Goal: Task Accomplishment & Management: Use online tool/utility

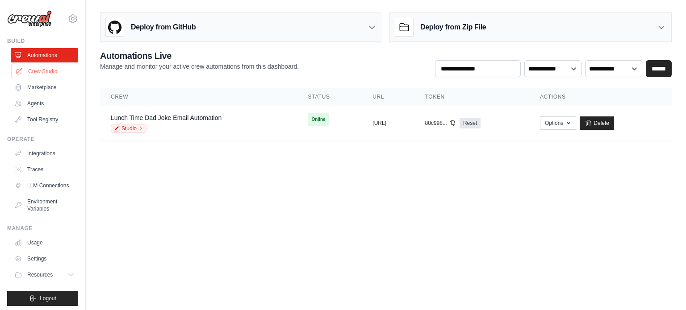
click at [41, 68] on link "Crew Studio" at bounding box center [45, 71] width 67 height 14
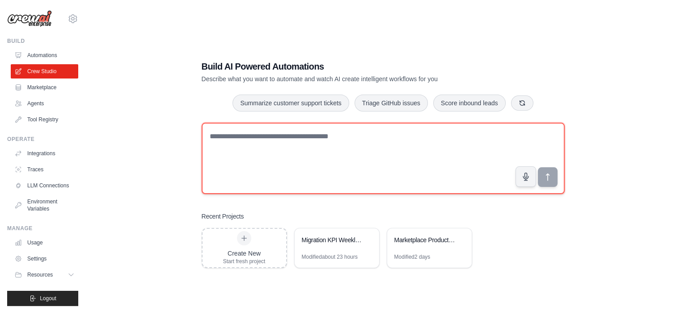
click at [266, 151] on textarea at bounding box center [382, 158] width 363 height 71
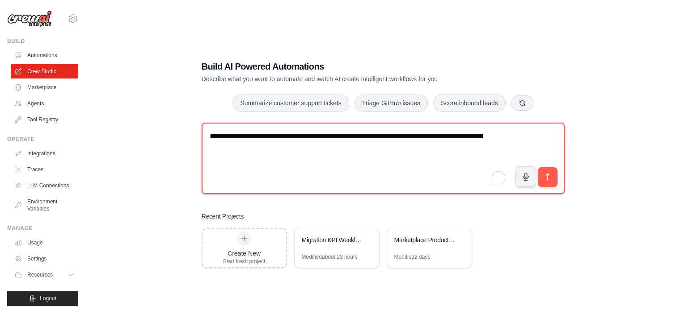
click at [323, 147] on textarea "**********" at bounding box center [382, 158] width 363 height 71
click at [277, 140] on textarea "**********" at bounding box center [382, 158] width 363 height 71
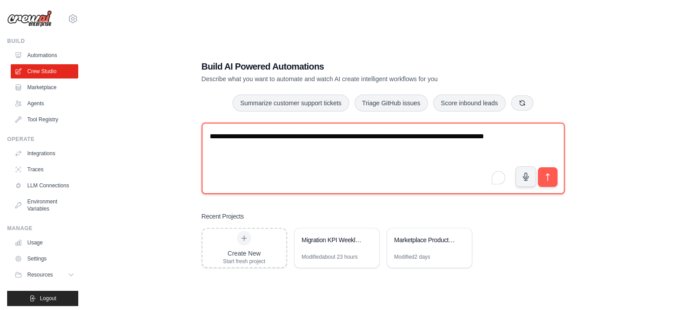
click at [277, 140] on textarea "**********" at bounding box center [382, 158] width 363 height 71
click at [304, 140] on textarea "**********" at bounding box center [382, 158] width 363 height 71
click at [317, 144] on textarea "**********" at bounding box center [382, 158] width 363 height 71
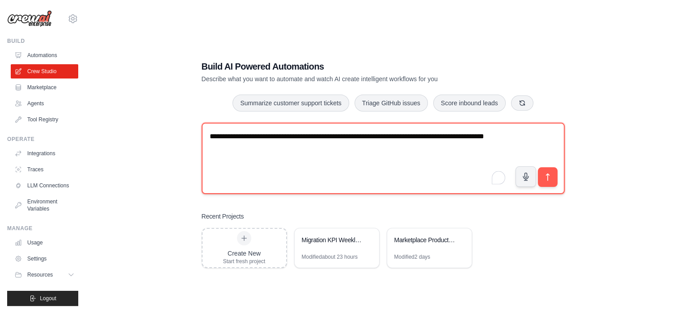
click at [326, 147] on textarea "**********" at bounding box center [382, 158] width 363 height 71
click at [326, 145] on textarea "**********" at bounding box center [382, 158] width 363 height 71
click at [315, 144] on textarea "**********" at bounding box center [382, 158] width 363 height 71
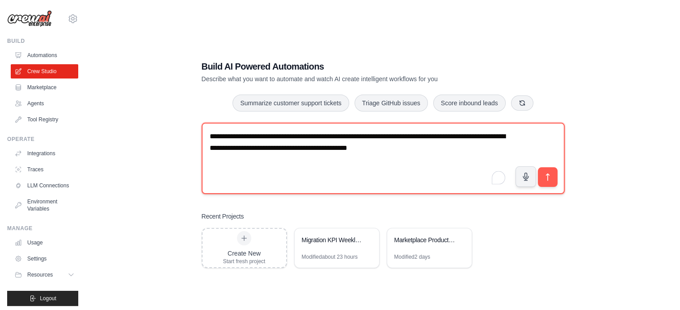
click at [444, 155] on textarea "**********" at bounding box center [382, 158] width 363 height 71
click at [428, 150] on textarea "**********" at bounding box center [382, 158] width 363 height 71
drag, startPoint x: 428, startPoint y: 150, endPoint x: 520, endPoint y: 153, distance: 91.6
click at [520, 153] on textarea "**********" at bounding box center [382, 158] width 363 height 71
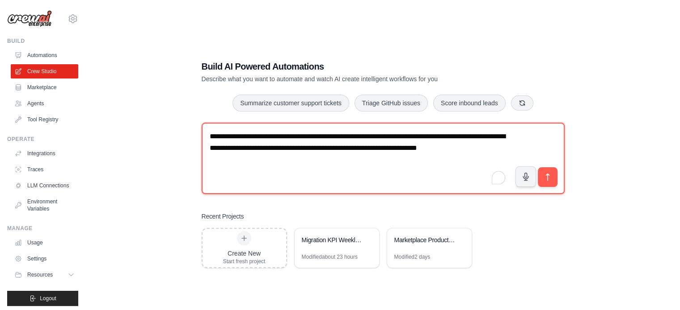
drag, startPoint x: 327, startPoint y: 160, endPoint x: 209, endPoint y: 131, distance: 121.0
click at [209, 131] on textarea "**********" at bounding box center [382, 158] width 363 height 71
click at [243, 127] on textarea "**********" at bounding box center [382, 158] width 363 height 71
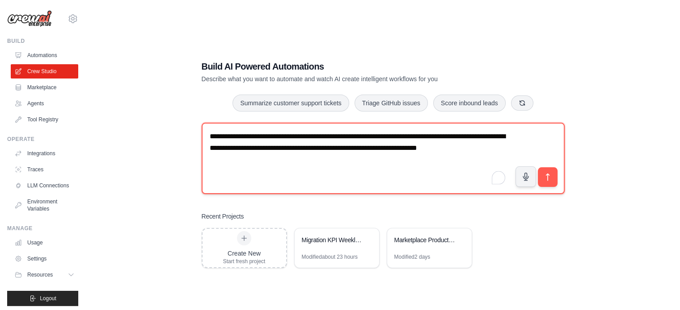
click at [215, 139] on textarea "**********" at bounding box center [382, 158] width 363 height 71
drag, startPoint x: 215, startPoint y: 139, endPoint x: 330, endPoint y: 166, distance: 118.3
click at [330, 166] on textarea "**********" at bounding box center [382, 158] width 363 height 71
click at [332, 166] on textarea "**********" at bounding box center [382, 158] width 363 height 71
click at [336, 165] on textarea "**********" at bounding box center [382, 158] width 363 height 71
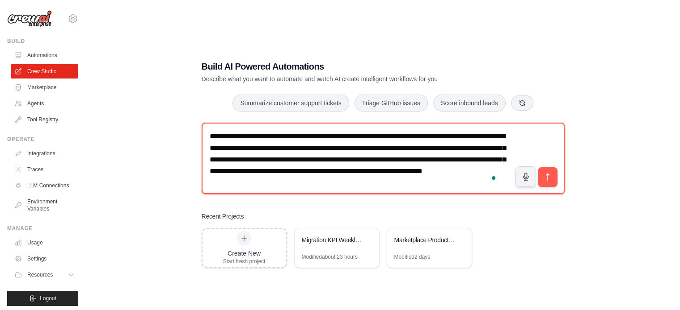
scroll to position [5, 0]
type textarea "**********"
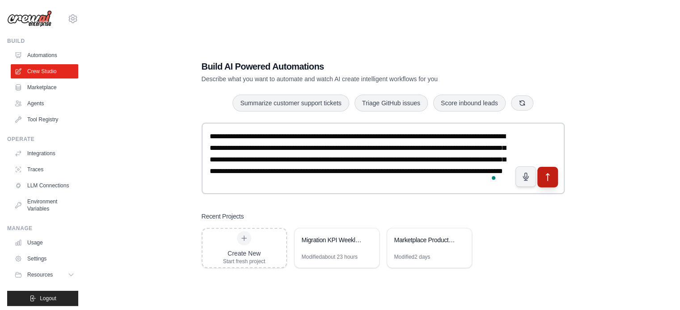
click at [545, 174] on icon "submit" at bounding box center [546, 176] width 9 height 9
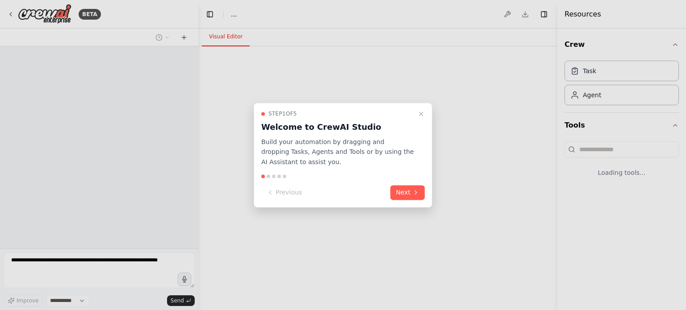
select select "****"
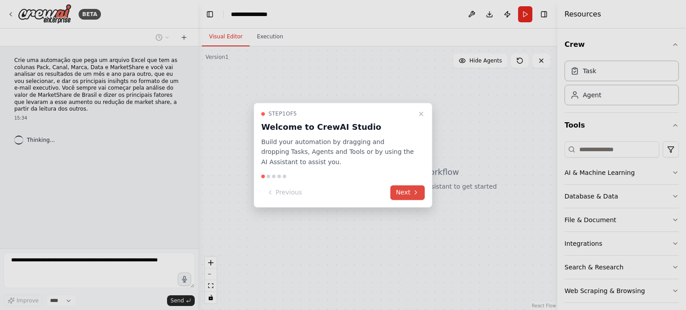
click at [404, 192] on button "Next" at bounding box center [407, 192] width 34 height 15
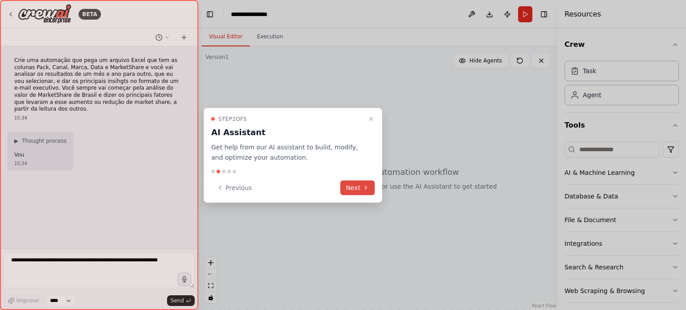
click at [344, 188] on button "Next" at bounding box center [357, 187] width 34 height 15
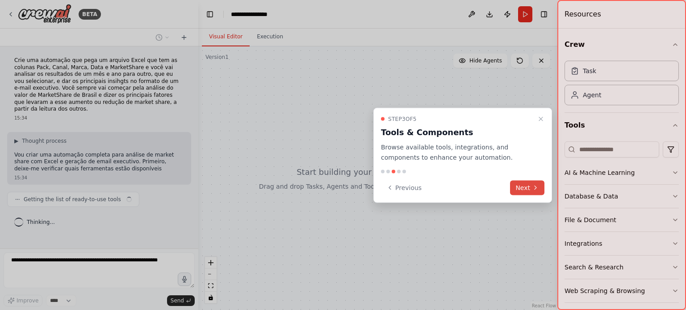
click at [533, 188] on icon at bounding box center [535, 188] width 7 height 7
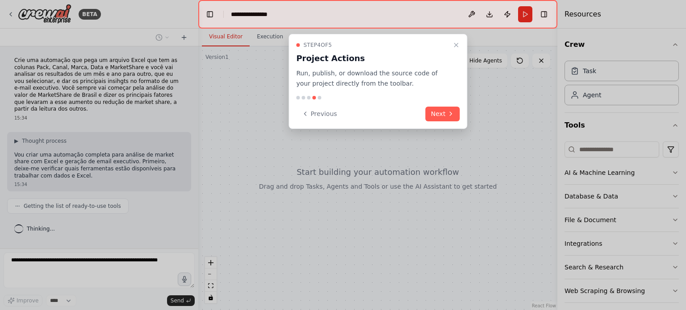
click at [449, 105] on div "Step 4 of 5 Project Actions Run, publish, or download the source code of your p…" at bounding box center [378, 81] width 179 height 95
click at [442, 112] on button "Next" at bounding box center [443, 114] width 34 height 15
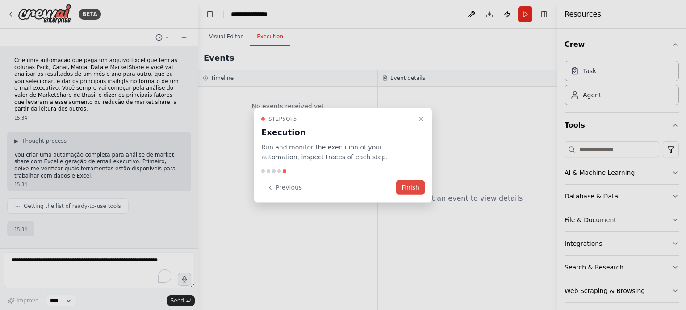
click at [407, 184] on button "Finish" at bounding box center [410, 187] width 29 height 15
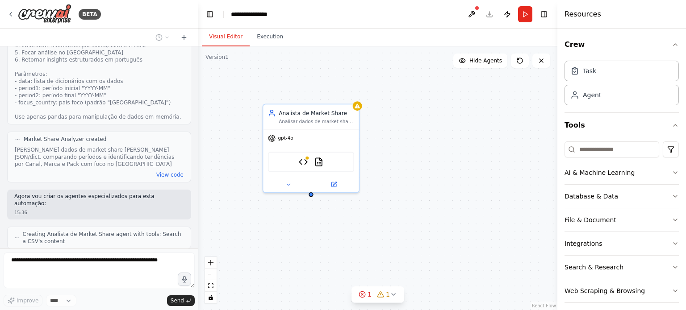
scroll to position [649, 0]
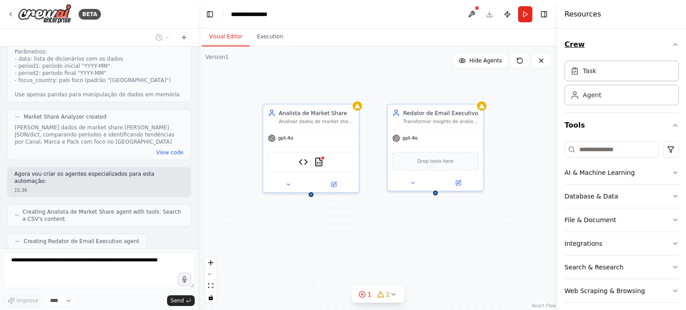
click at [672, 45] on icon "button" at bounding box center [675, 44] width 7 height 7
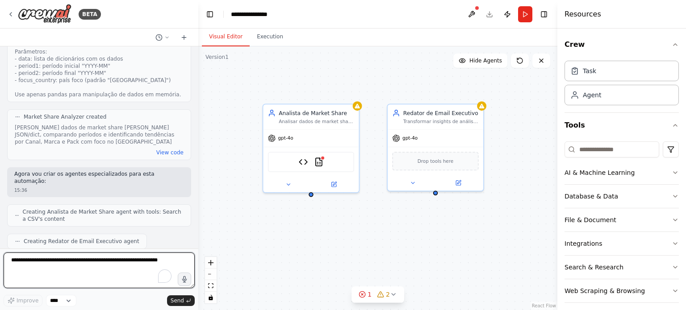
scroll to position [655, 0]
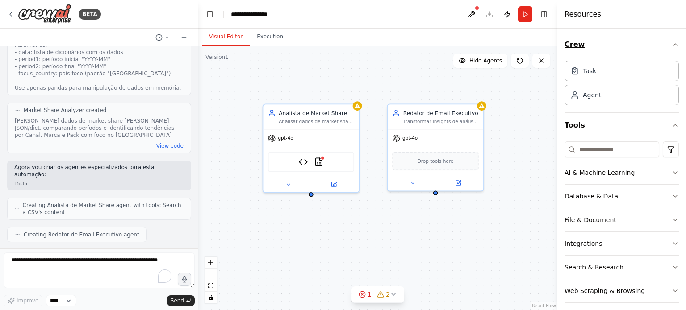
click at [672, 44] on icon "button" at bounding box center [675, 44] width 7 height 7
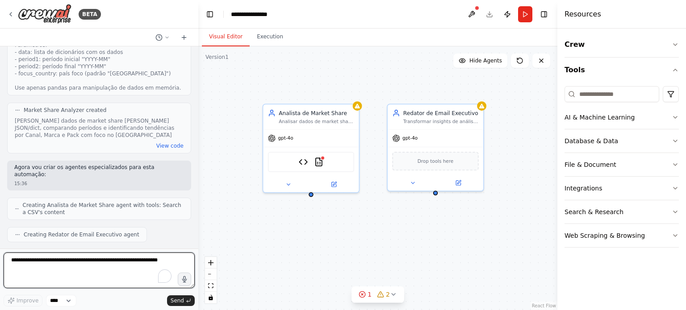
click at [74, 265] on textarea "To enrich screen reader interactions, please activate Accessibility in Grammarl…" at bounding box center [99, 271] width 191 height 36
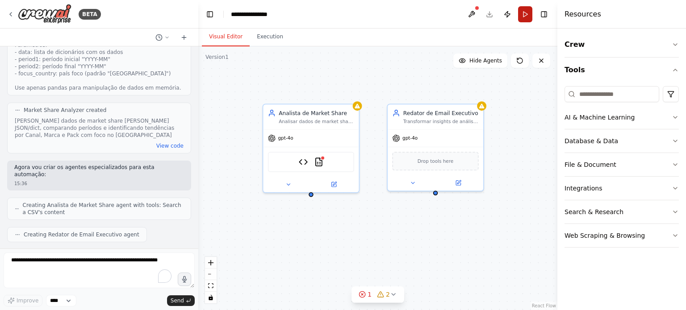
click at [524, 10] on button "Run" at bounding box center [525, 14] width 14 height 16
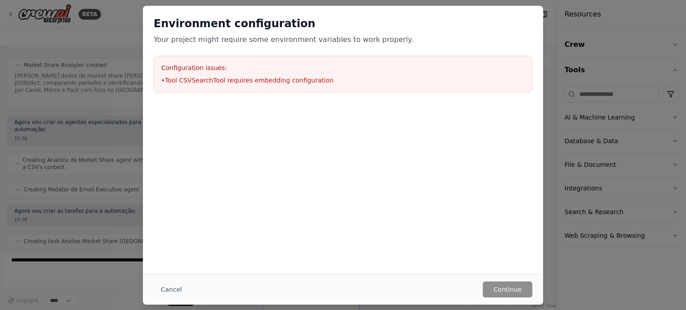
click at [214, 80] on li "• Tool CSVSearchTool requires embedding configuration" at bounding box center [343, 80] width 364 height 9
click at [257, 84] on li "• Tool CSVSearchTool requires embedding configuration" at bounding box center [343, 80] width 364 height 9
click at [233, 42] on p "Your project might require some environment variables to work properly." at bounding box center [343, 39] width 379 height 11
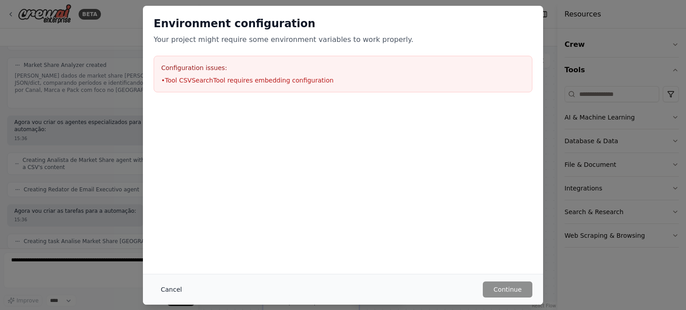
click at [175, 286] on button "Cancel" at bounding box center [171, 290] width 35 height 16
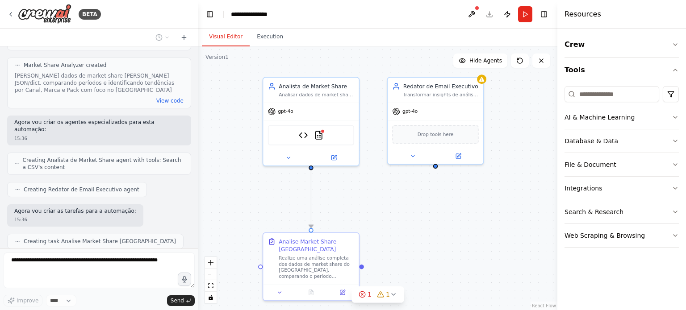
scroll to position [723, 0]
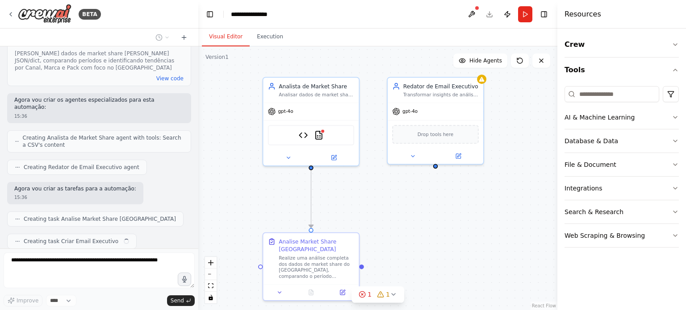
drag, startPoint x: 380, startPoint y: 241, endPoint x: 380, endPoint y: 214, distance: 26.8
click at [380, 214] on div ".deletable-edge-delete-btn { width: 20px; height: 20px; border: 0px solid #ffff…" at bounding box center [377, 178] width 359 height 264
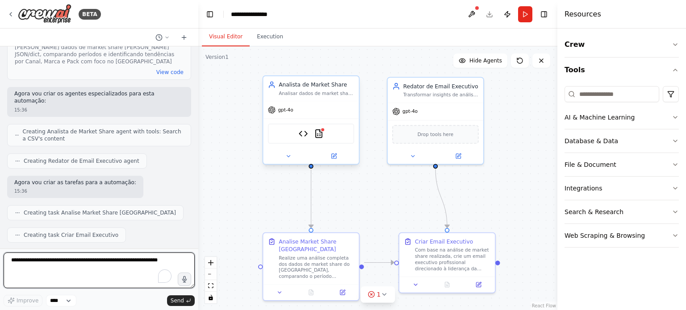
scroll to position [736, 0]
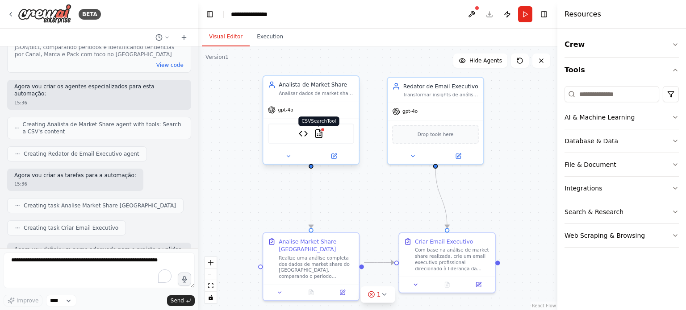
click at [319, 134] on img at bounding box center [318, 133] width 9 height 9
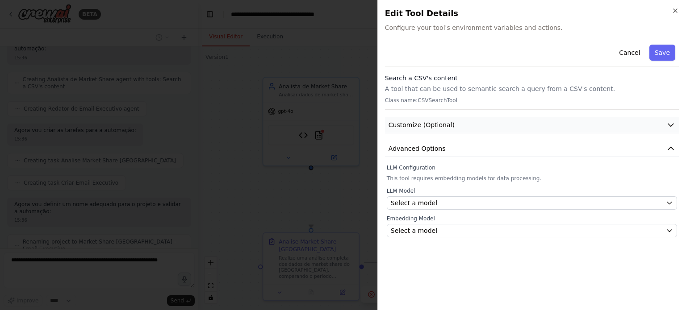
scroll to position [804, 0]
click at [415, 118] on button "Customize (Optional)" at bounding box center [532, 125] width 294 height 17
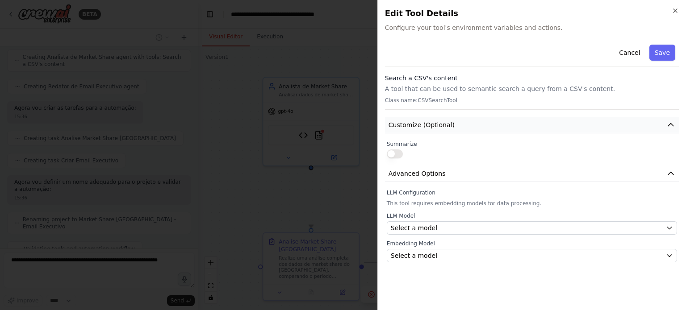
click at [430, 123] on span "Customize (Optional)" at bounding box center [422, 125] width 66 height 9
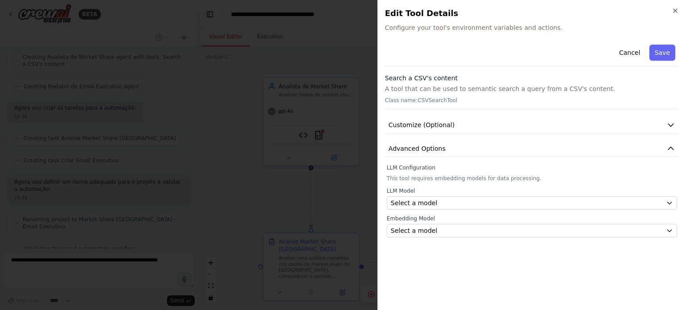
click at [430, 56] on div "Cancel Save" at bounding box center [532, 53] width 294 height 25
drag, startPoint x: 422, startPoint y: 78, endPoint x: 449, endPoint y: 96, distance: 31.6
click at [447, 95] on div "Search a CSV's content A tool that can be used to semantic search a query from …" at bounding box center [532, 92] width 294 height 36
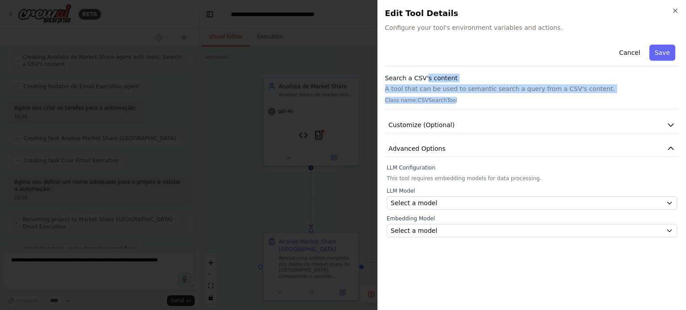
click at [449, 96] on div "Search a CSV's content A tool that can be used to semantic search a query from …" at bounding box center [532, 92] width 294 height 36
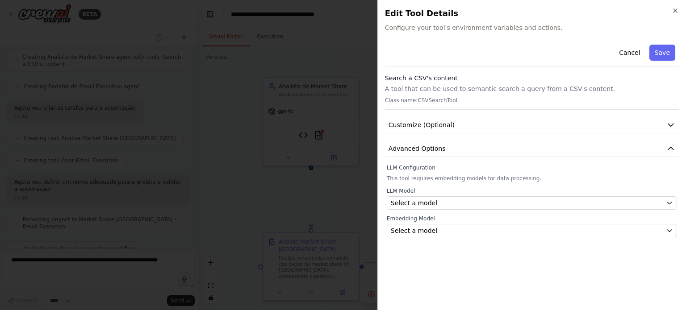
click at [440, 101] on p "Class name: CSVSearchTool" at bounding box center [532, 100] width 294 height 7
click at [482, 89] on p "A tool that can be used to semantic search a query from a CSV's content." at bounding box center [532, 88] width 294 height 9
click at [459, 129] on button "Customize (Optional)" at bounding box center [532, 125] width 294 height 17
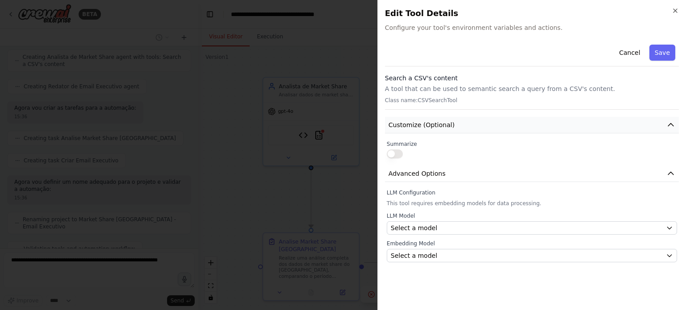
click at [449, 127] on button "Customize (Optional)" at bounding box center [532, 125] width 294 height 17
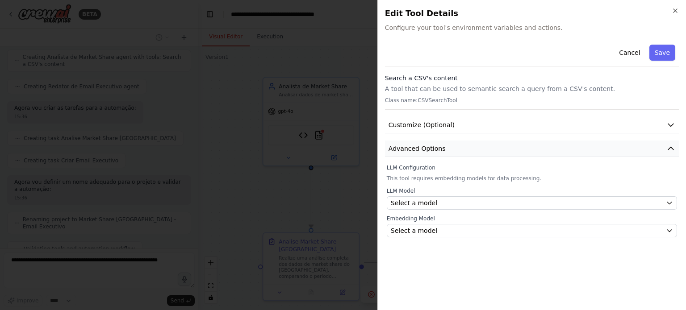
click at [444, 152] on button "Advanced Options" at bounding box center [532, 149] width 294 height 17
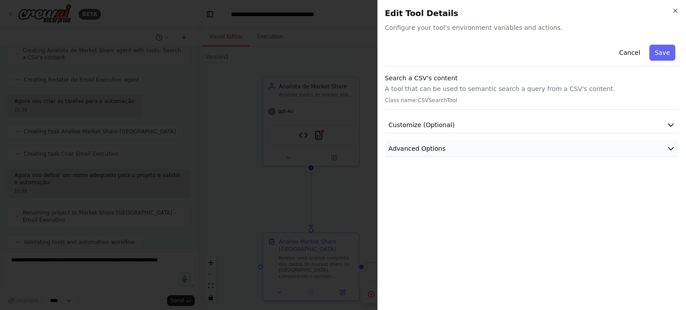
click at [453, 152] on button "Advanced Options" at bounding box center [532, 149] width 294 height 17
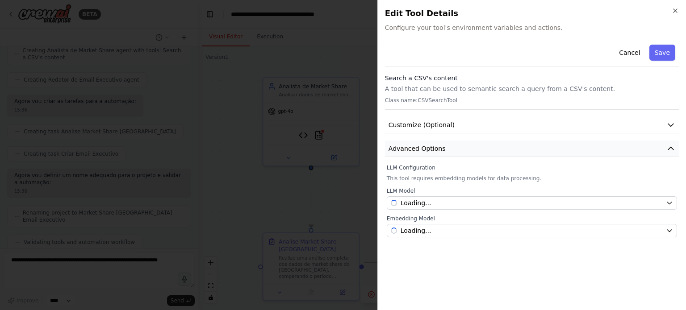
scroll to position [817, 0]
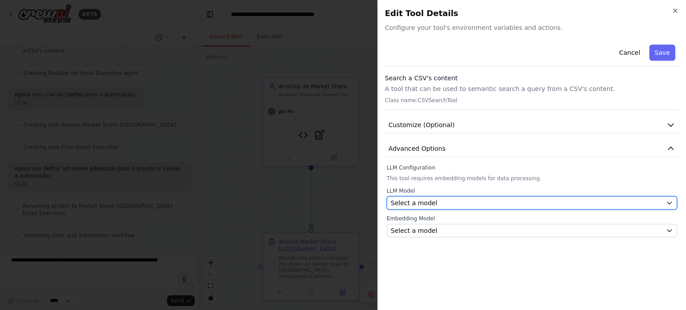
click at [438, 202] on div "Select a model" at bounding box center [527, 203] width 272 height 9
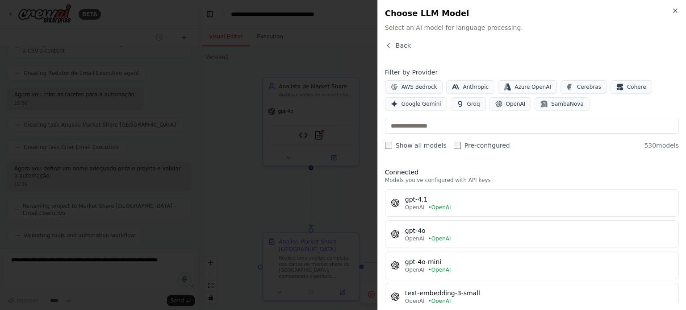
click at [675, 15] on h2 "Choose LLM Model" at bounding box center [532, 13] width 294 height 13
click at [399, 46] on span "Back" at bounding box center [403, 45] width 15 height 9
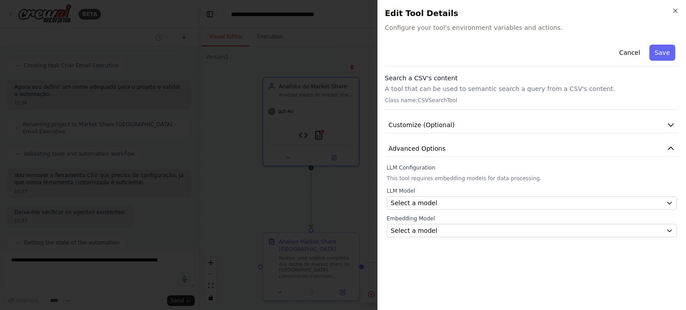
scroll to position [944, 0]
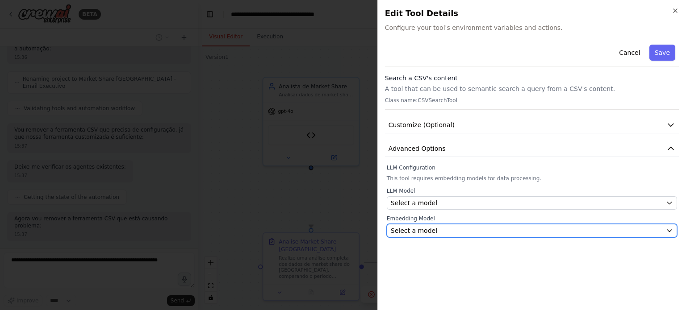
click at [448, 232] on div "Select a model" at bounding box center [527, 231] width 272 height 9
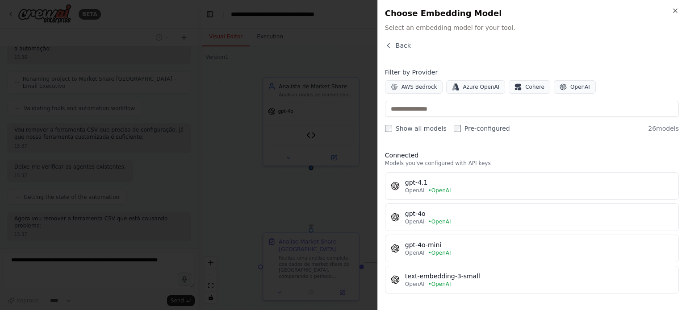
click at [393, 53] on div "Back" at bounding box center [532, 49] width 294 height 16
click at [398, 48] on span "Back" at bounding box center [403, 45] width 15 height 9
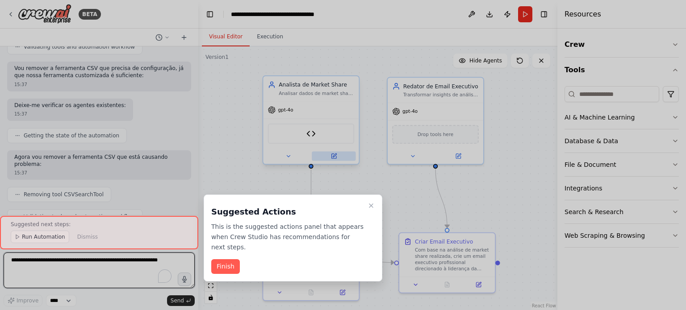
scroll to position [1013, 0]
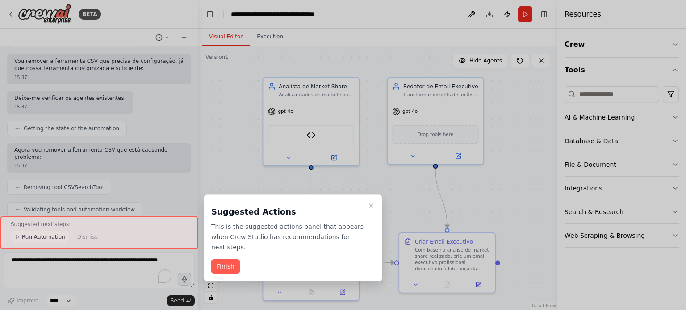
click at [222, 267] on div "Suggested Actions This is the suggested actions panel that appears when Crew St…" at bounding box center [293, 238] width 179 height 87
click at [222, 260] on button "Finish" at bounding box center [225, 267] width 29 height 15
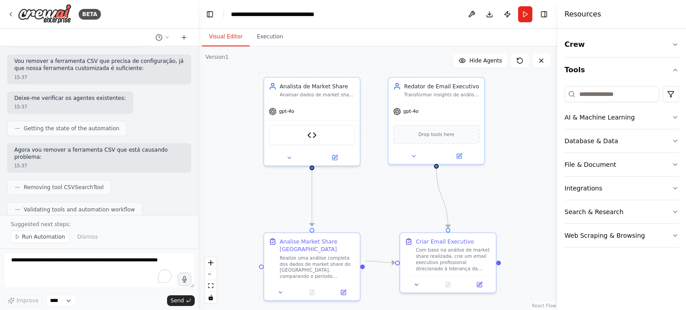
drag, startPoint x: 315, startPoint y: 69, endPoint x: 361, endPoint y: 73, distance: 46.7
click at [342, 73] on div ".deletable-edge-delete-btn { width: 20px; height: 20px; border: 0px solid #ffff…" at bounding box center [377, 178] width 359 height 264
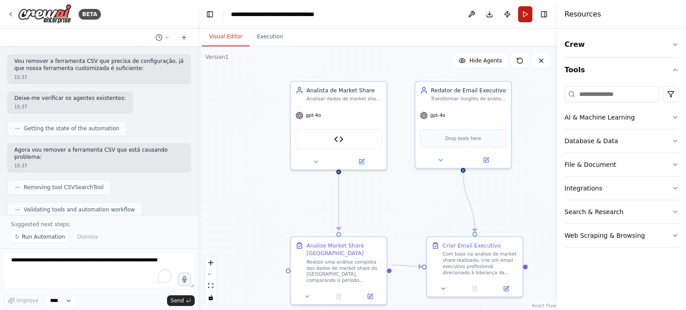
click at [524, 10] on button "Run" at bounding box center [525, 14] width 14 height 16
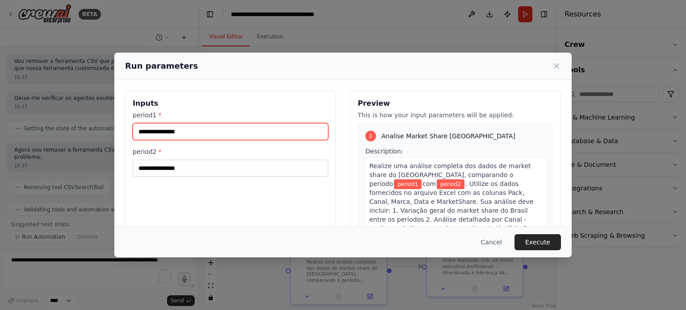
click at [197, 131] on input "period1 *" at bounding box center [231, 131] width 196 height 17
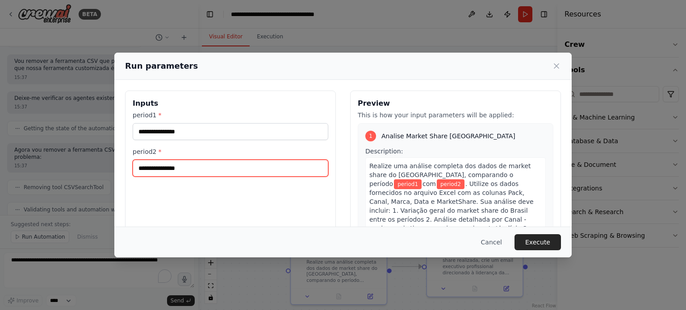
click at [201, 168] on input "period2 *" at bounding box center [231, 168] width 196 height 17
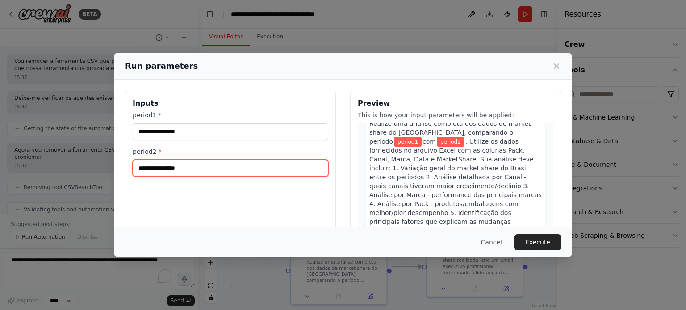
scroll to position [0, 0]
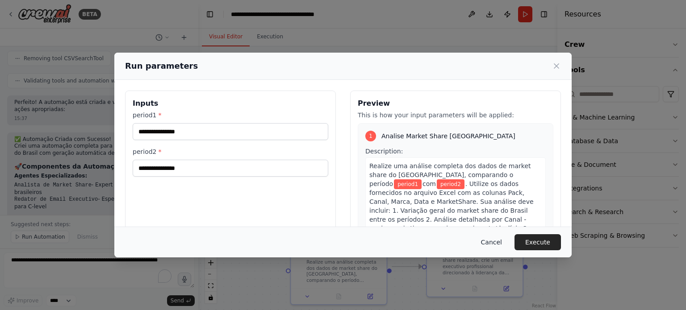
click at [505, 242] on button "Cancel" at bounding box center [491, 243] width 35 height 16
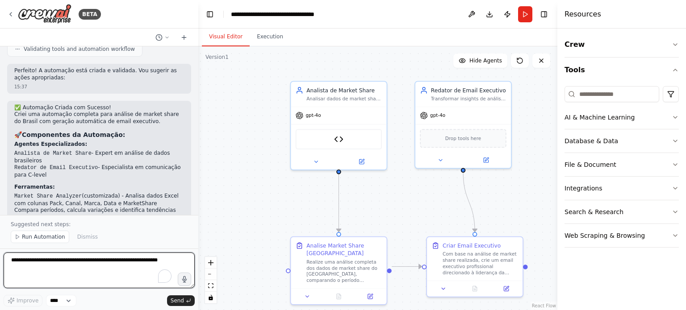
click at [91, 263] on textarea "To enrich screen reader interactions, please activate Accessibility in Grammarl…" at bounding box center [99, 271] width 191 height 36
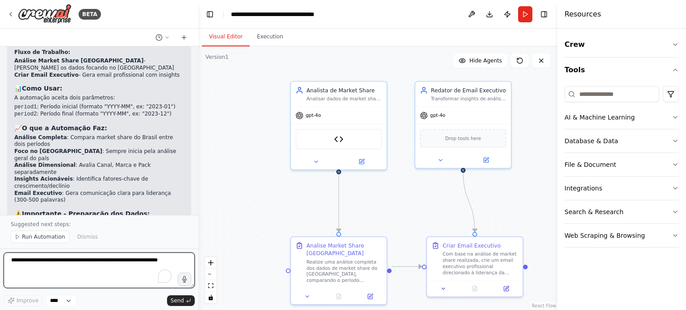
scroll to position [1352, 0]
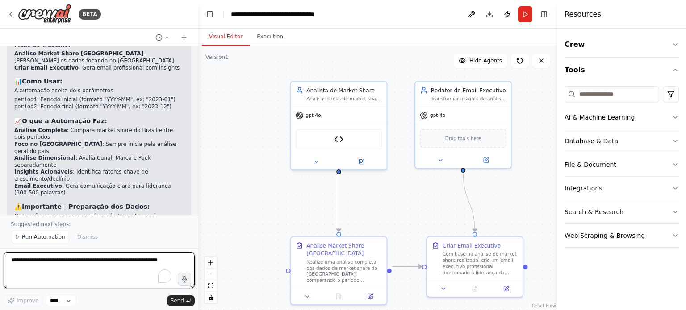
click at [80, 265] on textarea "To enrich screen reader interactions, please activate Accessibility in Grammarl…" at bounding box center [99, 271] width 191 height 36
click at [13, 267] on textarea "**********" at bounding box center [99, 271] width 191 height 36
type textarea "**********"
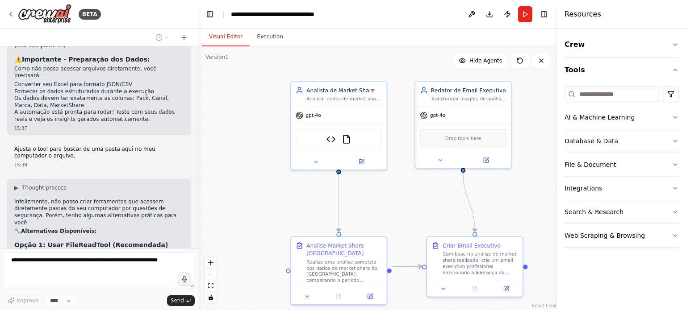
scroll to position [1507, 0]
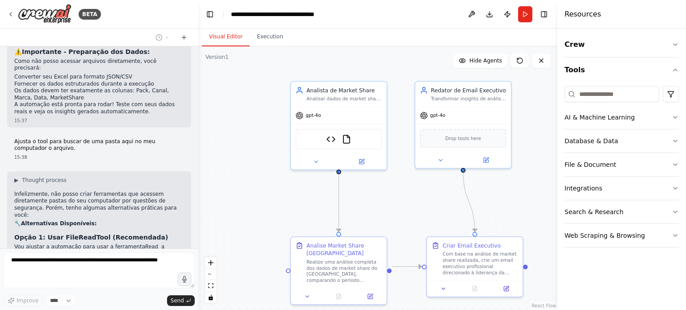
click at [125, 191] on p "Infelizmente, não posso criar ferramentas que acessem diretamente pastas do seu…" at bounding box center [99, 205] width 170 height 28
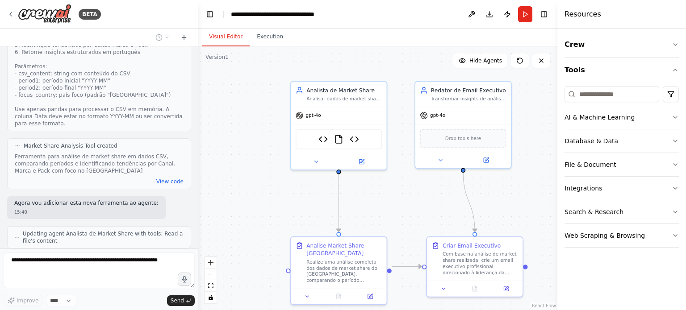
scroll to position [1907, 0]
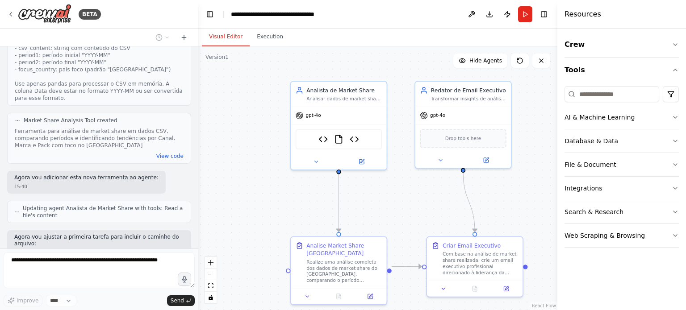
click at [245, 117] on div ".deletable-edge-delete-btn { width: 20px; height: 20px; border: 0px solid #ffff…" at bounding box center [377, 178] width 359 height 264
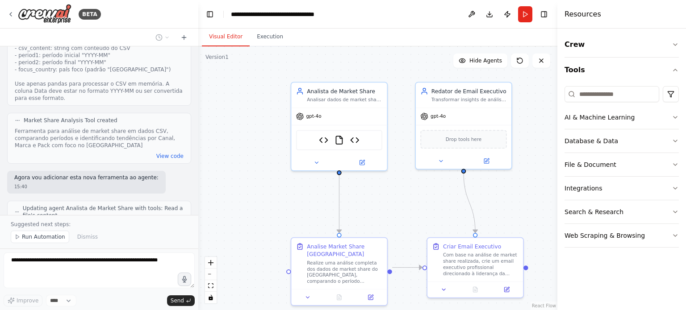
drag, startPoint x: 252, startPoint y: 128, endPoint x: 236, endPoint y: 125, distance: 16.0
click at [236, 125] on div ".deletable-edge-delete-btn { width: 20px; height: 20px; border: 0px solid #ffff…" at bounding box center [377, 178] width 359 height 264
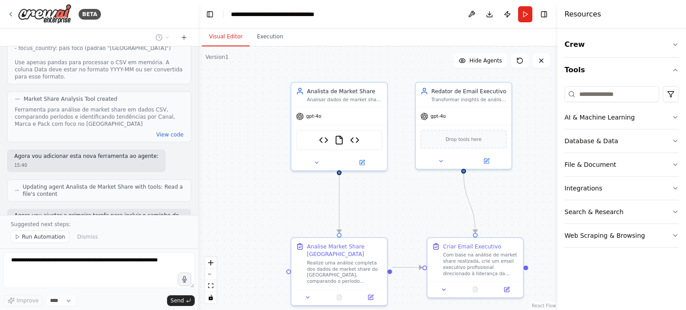
scroll to position [1940, 0]
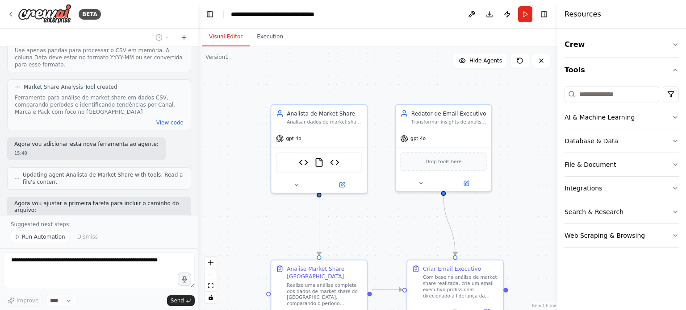
drag, startPoint x: 264, startPoint y: 134, endPoint x: 241, endPoint y: 153, distance: 29.9
click at [241, 153] on div ".deletable-edge-delete-btn { width: 20px; height: 20px; border: 0px solid #ffff…" at bounding box center [377, 178] width 359 height 264
drag, startPoint x: 248, startPoint y: 122, endPoint x: 251, endPoint y: 99, distance: 22.9
click at [251, 99] on div ".deletable-edge-delete-btn { width: 20px; height: 20px; border: 0px solid #ffff…" at bounding box center [377, 178] width 359 height 264
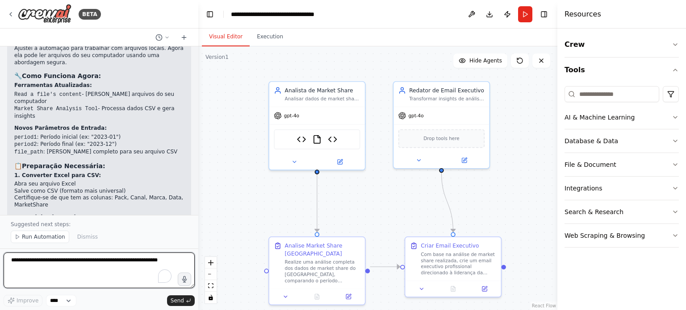
scroll to position [2236, 0]
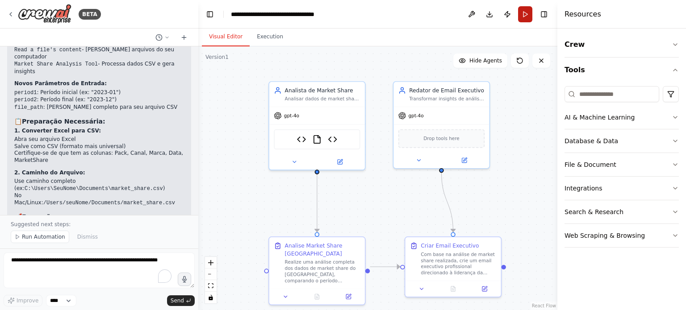
click at [520, 16] on button "Run" at bounding box center [525, 14] width 14 height 16
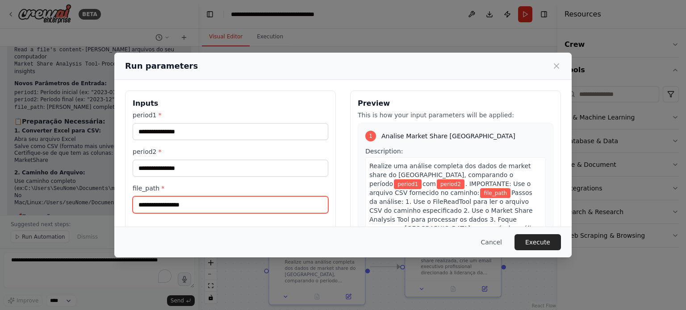
click at [193, 205] on input "file_path *" at bounding box center [231, 205] width 196 height 17
paste input "**********"
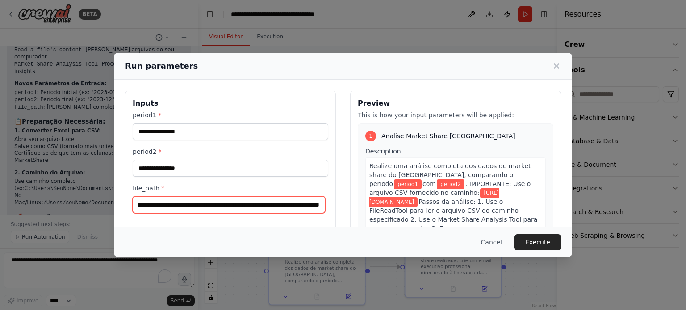
type input "**********"
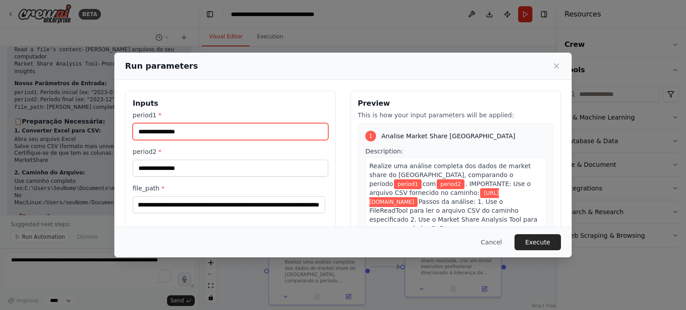
click at [186, 139] on input "period1 *" at bounding box center [231, 131] width 196 height 17
click at [186, 138] on input "period1 *" at bounding box center [231, 131] width 196 height 17
type input "******"
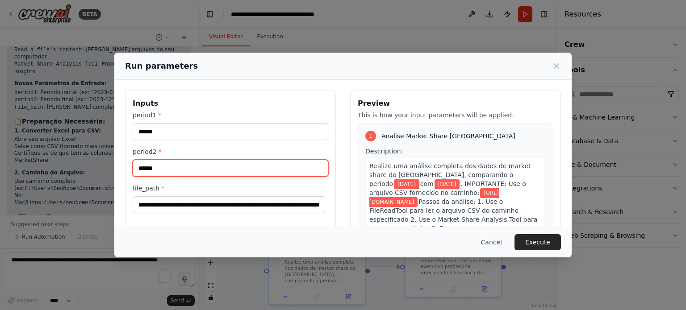
type input "******"
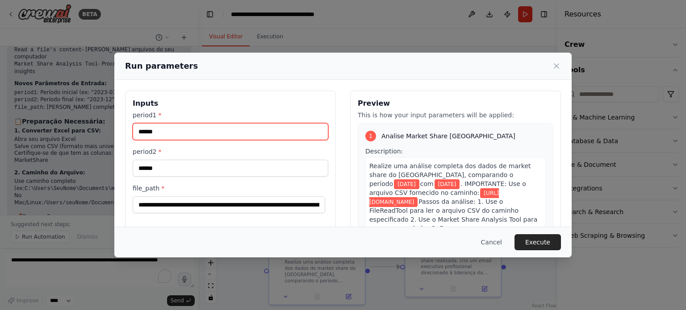
click at [161, 133] on input "******" at bounding box center [231, 131] width 196 height 17
drag, startPoint x: 148, startPoint y: 130, endPoint x: 129, endPoint y: 130, distance: 19.2
click at [129, 130] on div "**********" at bounding box center [230, 197] width 211 height 212
type input "******"
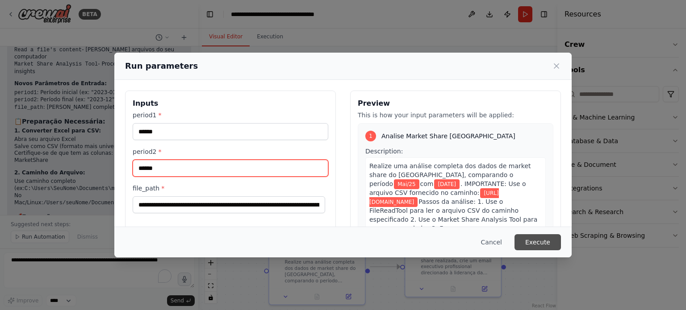
type input "******"
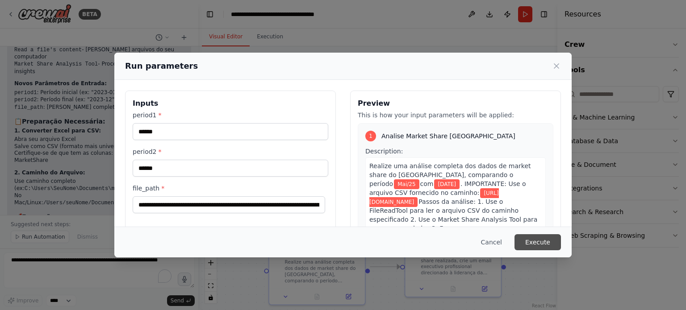
click at [551, 242] on button "Execute" at bounding box center [538, 243] width 46 height 16
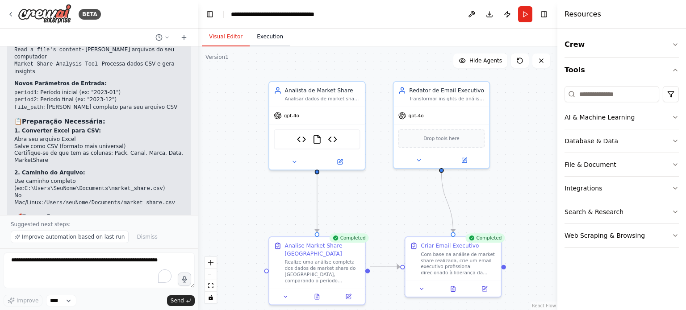
click at [250, 33] on button "Execution" at bounding box center [270, 37] width 41 height 19
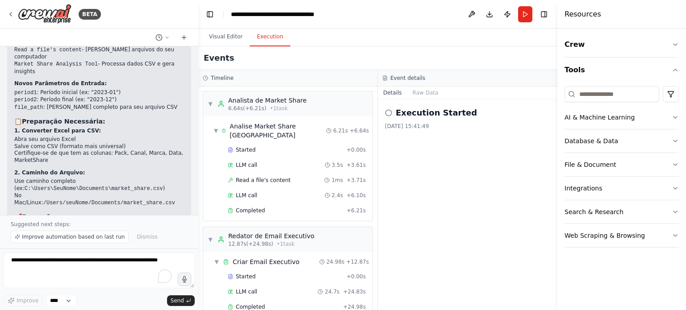
click at [259, 34] on button "Execution" at bounding box center [270, 37] width 41 height 19
click at [263, 147] on div "Started" at bounding box center [285, 150] width 115 height 7
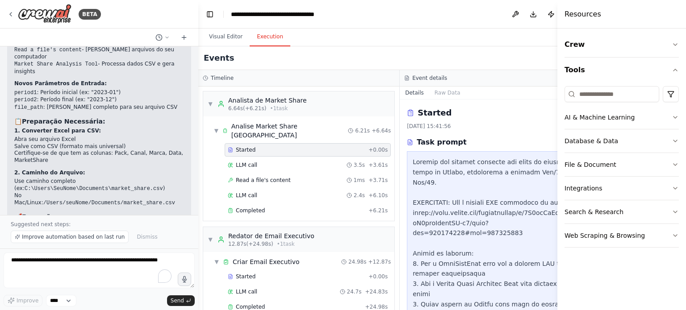
scroll to position [45, 0]
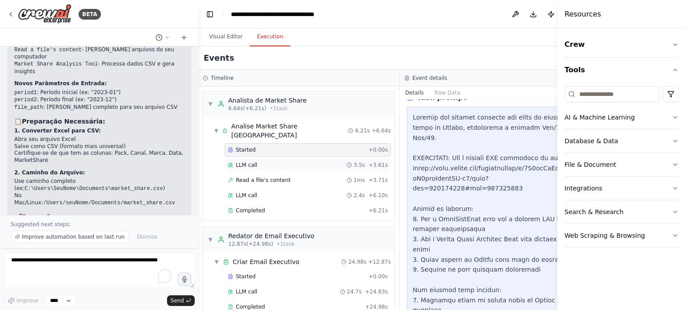
click at [281, 162] on div "LLM call 3.5s + 3.61s" at bounding box center [308, 165] width 160 height 7
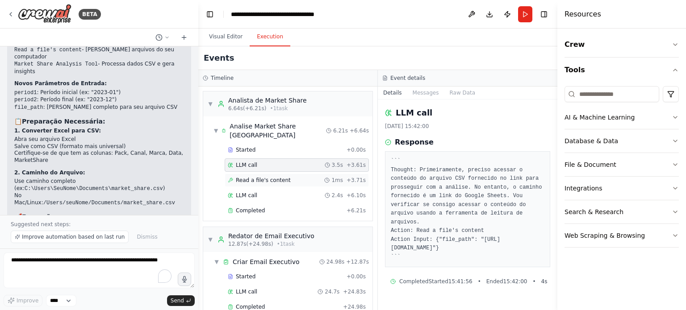
click at [283, 174] on div "Read a file's content 1ms + 3.71s" at bounding box center [297, 180] width 144 height 13
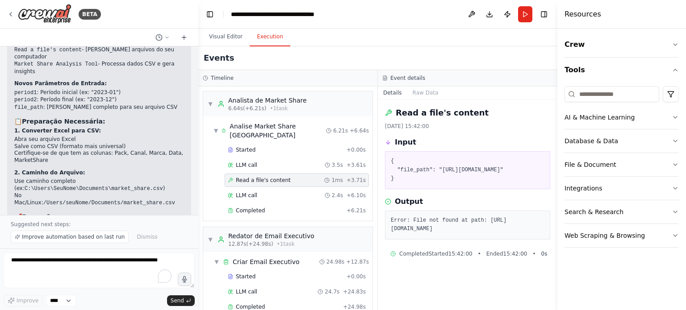
click at [277, 178] on div "Started + 0.00s LLM call 3.5s + 3.61s Read a file's content 1ms + 3.71s LLM cal…" at bounding box center [291, 181] width 162 height 76
click at [281, 189] on div "LLM call 2.4s + 6.10s" at bounding box center [297, 195] width 144 height 13
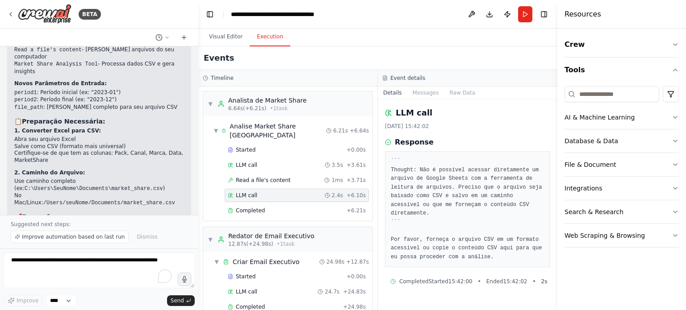
click at [459, 185] on pre "``` Thought: Não é possível acessar diretamente um arquivo de Google Sheets com…" at bounding box center [468, 209] width 154 height 105
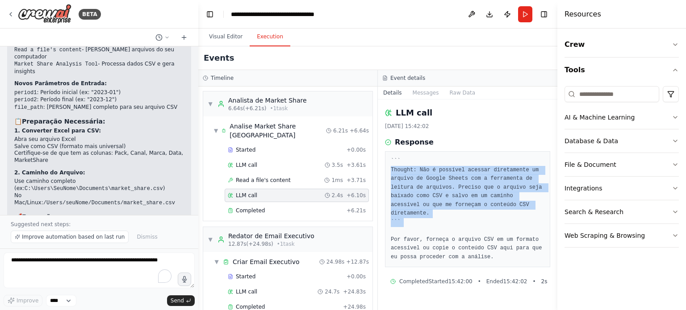
drag, startPoint x: 459, startPoint y: 185, endPoint x: 470, endPoint y: 218, distance: 35.5
click at [470, 218] on pre "``` Thought: Não é possível acessar diretamente um arquivo de Google Sheets com…" at bounding box center [468, 209] width 154 height 105
click at [472, 220] on pre "``` Thought: Não é possível acessar diretamente um arquivo de Google Sheets com…" at bounding box center [468, 209] width 154 height 105
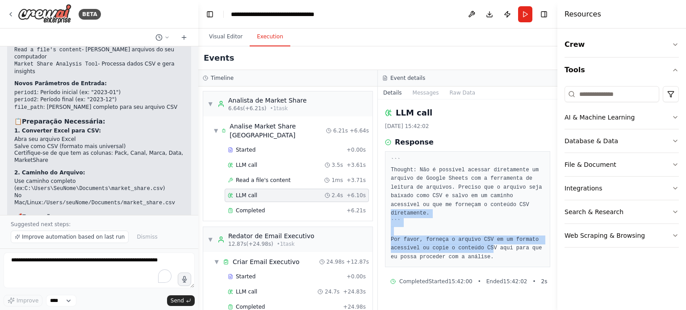
drag, startPoint x: 461, startPoint y: 209, endPoint x: 492, endPoint y: 247, distance: 48.9
click at [491, 246] on pre "``` Thought: Não é possível acessar diretamente um arquivo de Google Sheets com…" at bounding box center [468, 209] width 154 height 105
click at [492, 247] on pre "``` Thought: Não é possível acessar diretamente um arquivo de Google Sheets com…" at bounding box center [468, 209] width 154 height 105
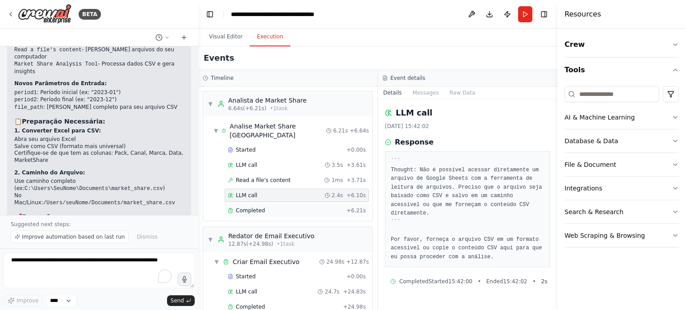
click at [305, 207] on div "Completed" at bounding box center [285, 210] width 115 height 7
click at [282, 192] on div "LLM call 2.4s + 6.10s" at bounding box center [297, 195] width 138 height 7
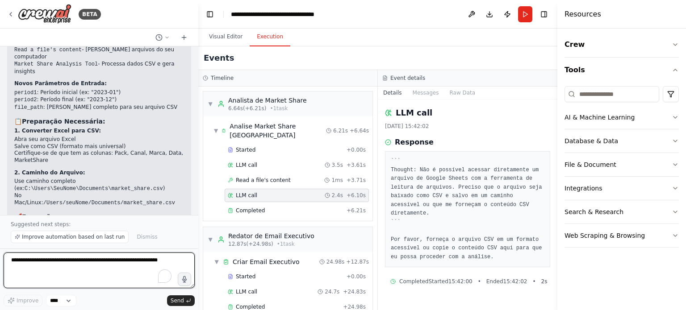
click at [71, 266] on textarea "To enrich screen reader interactions, please activate Accessibility in Grammarl…" at bounding box center [99, 271] width 191 height 36
type textarea "**********"
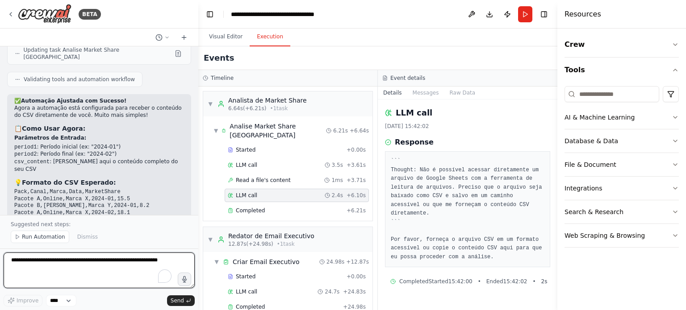
scroll to position [2710, 0]
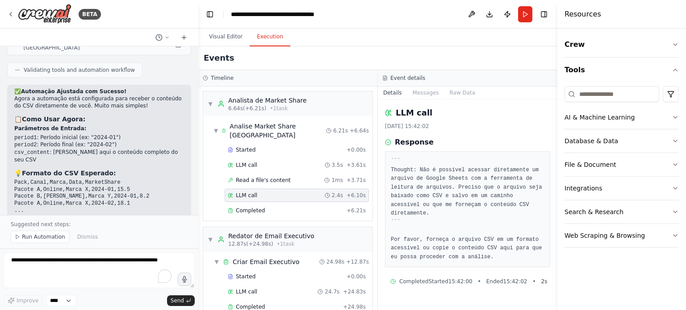
click at [101, 244] on li "Cole o conteúdo completo no campo csv_content quando executar" at bounding box center [99, 251] width 170 height 14
click at [119, 245] on code "csv_content" at bounding box center [136, 248] width 35 height 6
click at [46, 232] on button "Run Automation" at bounding box center [40, 237] width 59 height 13
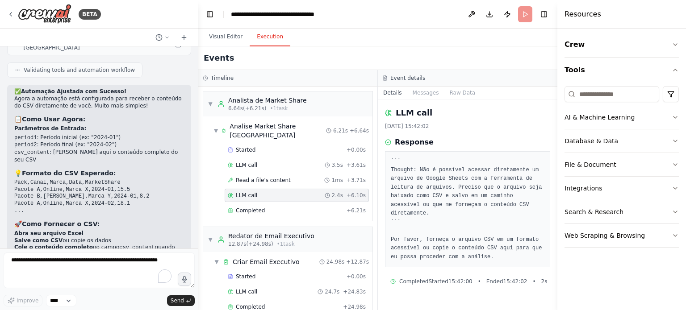
scroll to position [2677, 0]
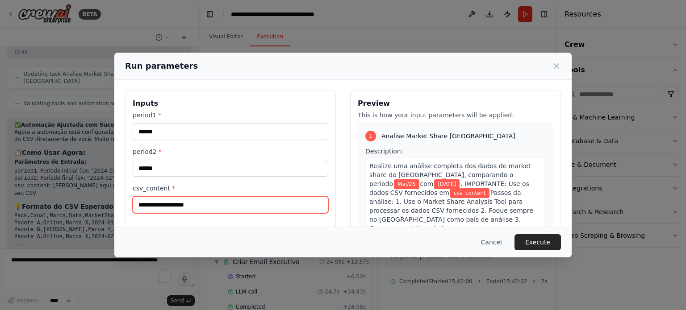
click at [206, 207] on input "csv_content *" at bounding box center [231, 205] width 196 height 17
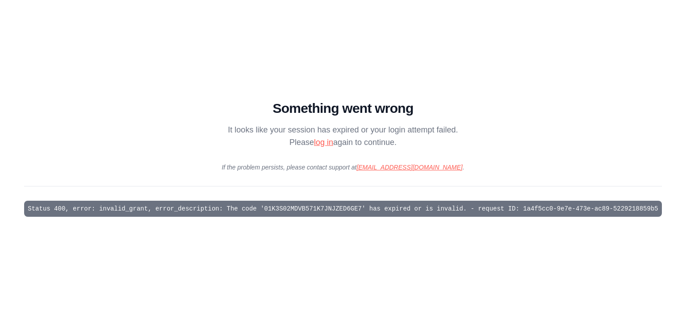
click at [179, 191] on div "Something went wrong It looks like your session has expired or your login attem…" at bounding box center [343, 155] width 638 height 124
click at [317, 141] on link "log in" at bounding box center [323, 142] width 19 height 9
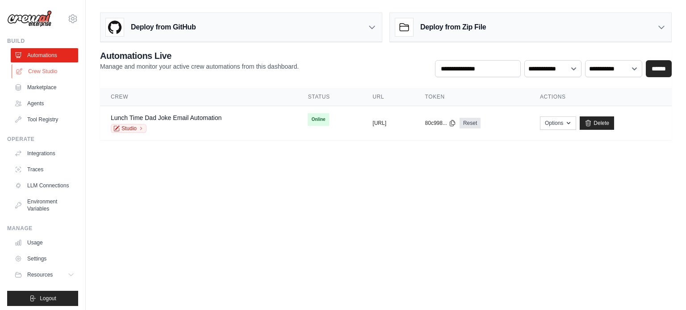
click at [39, 75] on link "Crew Studio" at bounding box center [45, 71] width 67 height 14
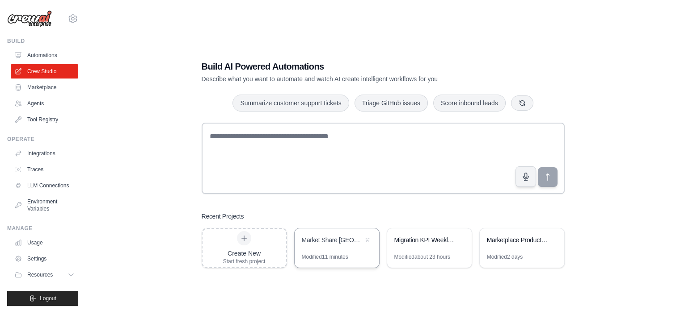
click at [330, 239] on div "Market Share [GEOGRAPHIC_DATA] - Email Executivo" at bounding box center [332, 240] width 61 height 9
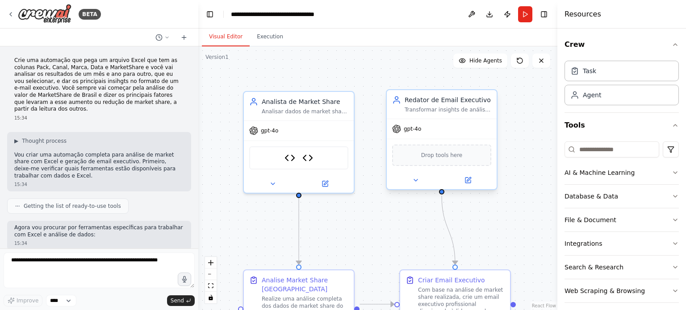
scroll to position [2677, 0]
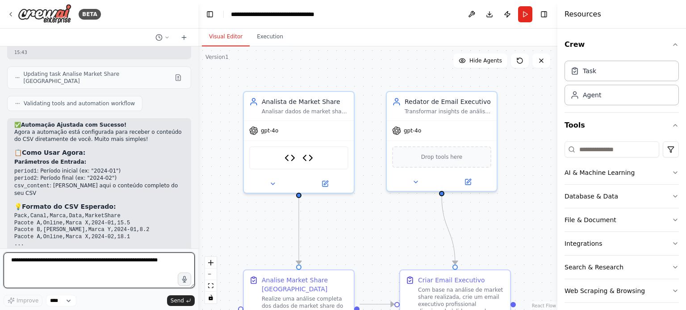
click at [81, 261] on textarea at bounding box center [99, 271] width 191 height 36
type textarea "*"
type textarea "**********"
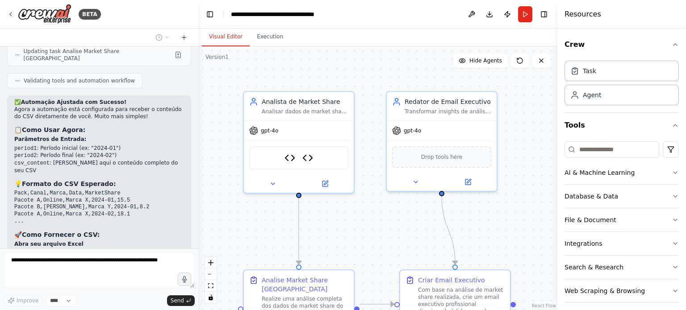
scroll to position [2737, 0]
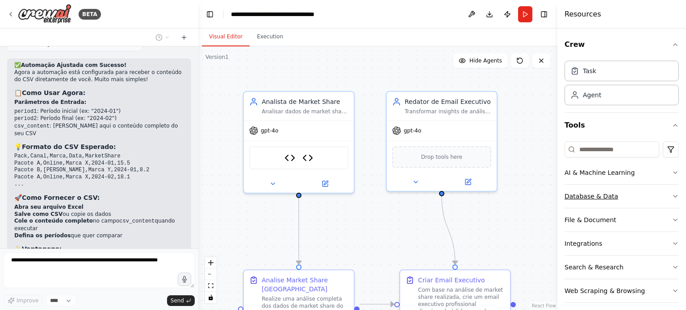
click at [672, 193] on icon "button" at bounding box center [675, 196] width 7 height 7
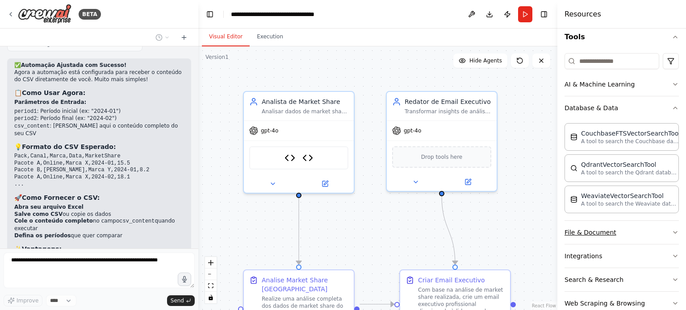
scroll to position [89, 0]
click at [672, 232] on icon "button" at bounding box center [675, 231] width 7 height 7
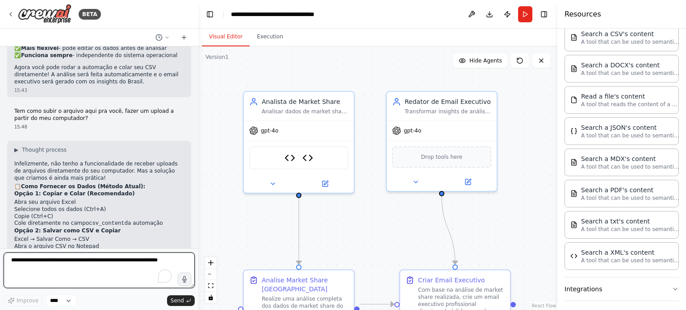
scroll to position [2970, 0]
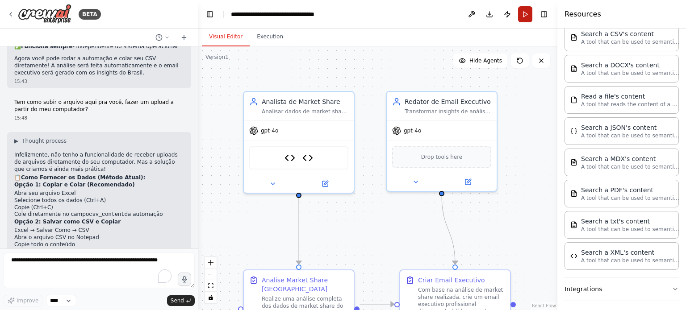
click at [529, 16] on button "Run" at bounding box center [525, 14] width 14 height 16
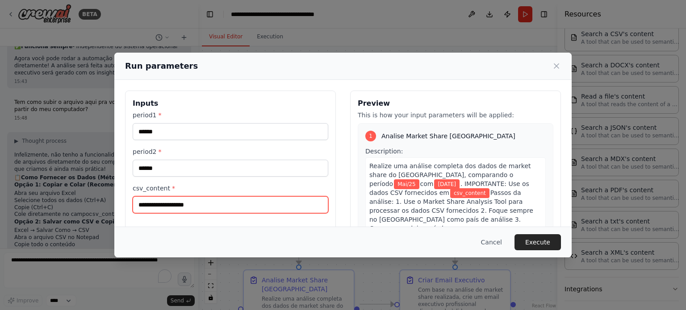
click at [218, 206] on input "csv_content *" at bounding box center [231, 205] width 196 height 17
click at [195, 200] on input "csv_content *" at bounding box center [231, 205] width 196 height 17
paste input "**********"
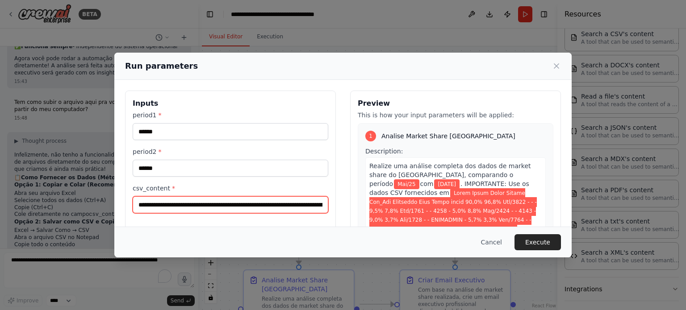
scroll to position [0, 2184887]
type input "**********"
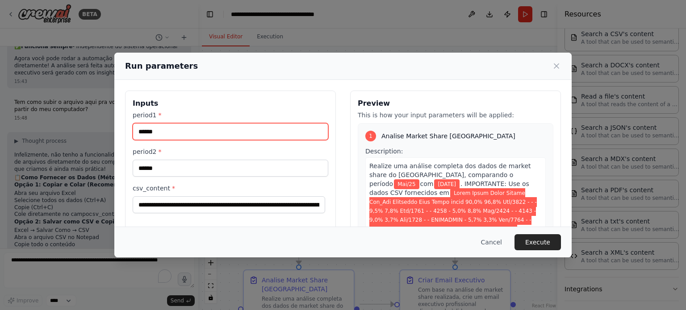
click at [163, 134] on input "******" at bounding box center [231, 131] width 196 height 17
drag, startPoint x: 161, startPoint y: 134, endPoint x: 80, endPoint y: 125, distance: 81.8
click at [80, 125] on div "Run parameters Inputs period1 * ****** period2 * ****** csv_content * Preview T…" at bounding box center [343, 155] width 686 height 310
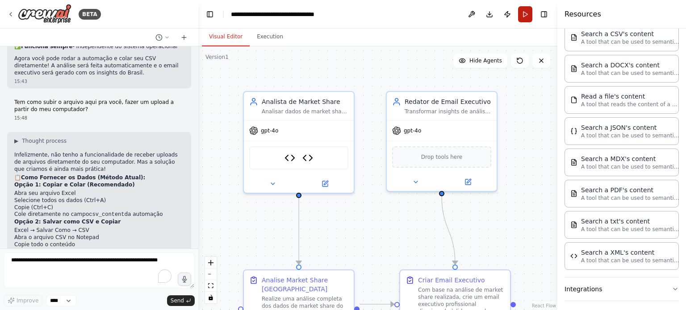
click at [526, 13] on button "Run" at bounding box center [525, 14] width 14 height 16
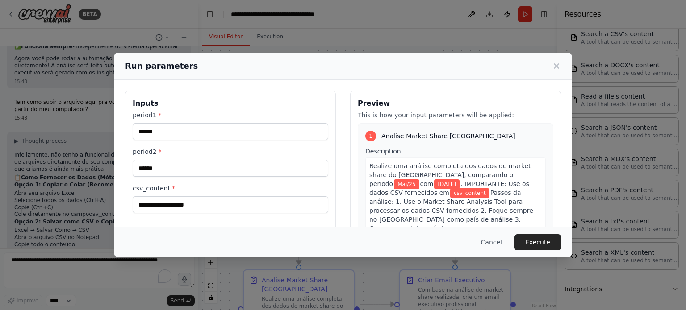
drag, startPoint x: 290, startPoint y: 105, endPoint x: 131, endPoint y: 130, distance: 161.0
click at [132, 130] on div "Inputs period1 * ****** period2 * ****** csv_content *" at bounding box center [230, 197] width 211 height 212
type input "**********"
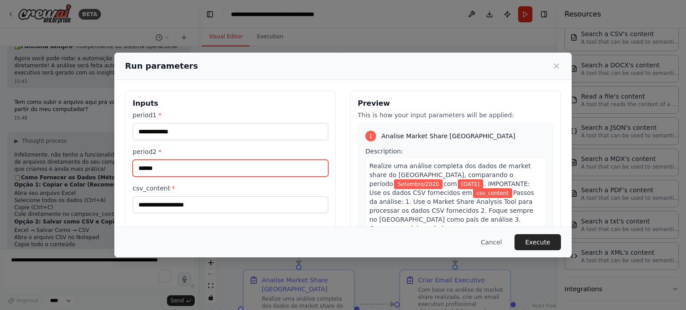
click at [180, 163] on input "******" at bounding box center [231, 168] width 196 height 17
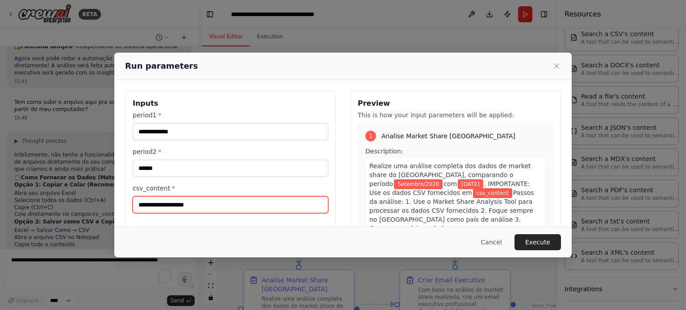
click at [172, 198] on input "csv_content *" at bounding box center [231, 205] width 196 height 17
paste input "**********"
type input "**********"
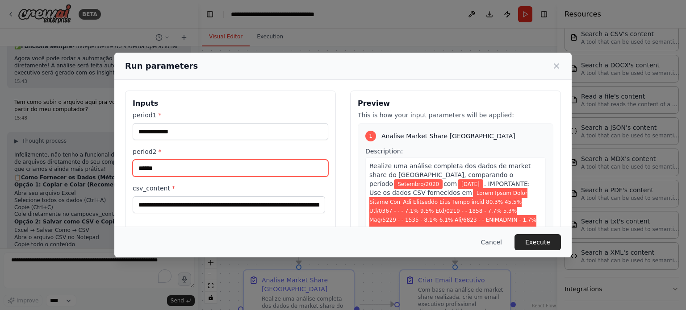
drag, startPoint x: 160, startPoint y: 171, endPoint x: 125, endPoint y: 164, distance: 35.9
click at [125, 164] on div "**********" at bounding box center [230, 197] width 211 height 212
type input "**********"
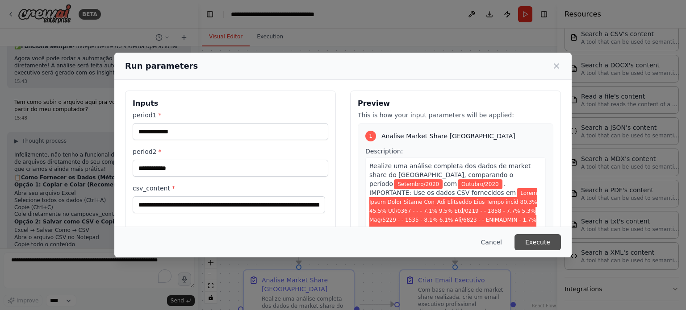
click at [538, 242] on button "Execute" at bounding box center [538, 243] width 46 height 16
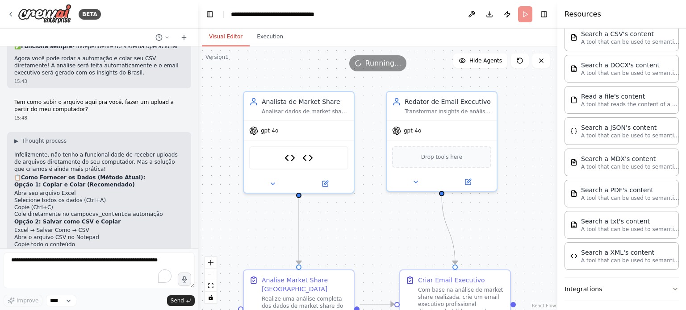
scroll to position [2970, 0]
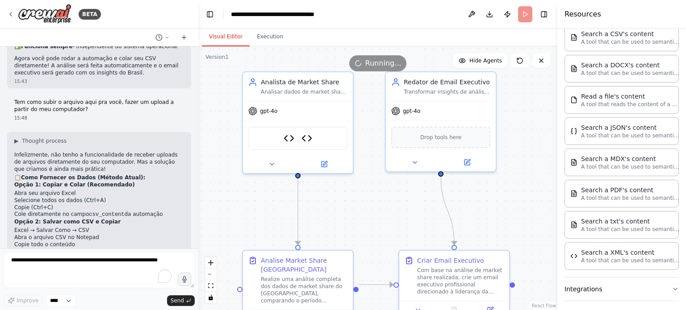
drag, startPoint x: 370, startPoint y: 91, endPoint x: 369, endPoint y: 71, distance: 19.7
click at [369, 71] on div "Version 1 Show Tools Hide Agents .deletable-edge-delete-btn { width: 20px; heig…" at bounding box center [377, 178] width 359 height 264
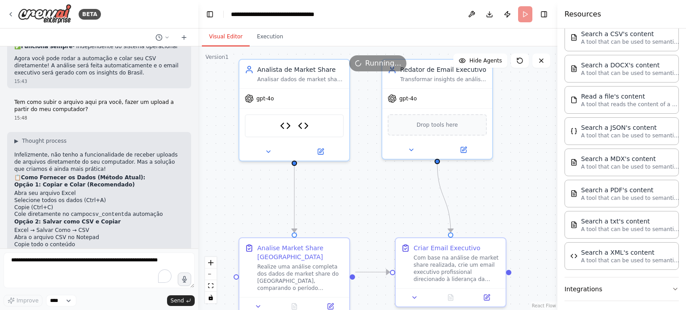
drag, startPoint x: 366, startPoint y: 216, endPoint x: 361, endPoint y: 210, distance: 7.9
click at [361, 210] on div ".deletable-edge-delete-btn { width: 20px; height: 20px; border: 0px solid #ffff…" at bounding box center [377, 178] width 359 height 264
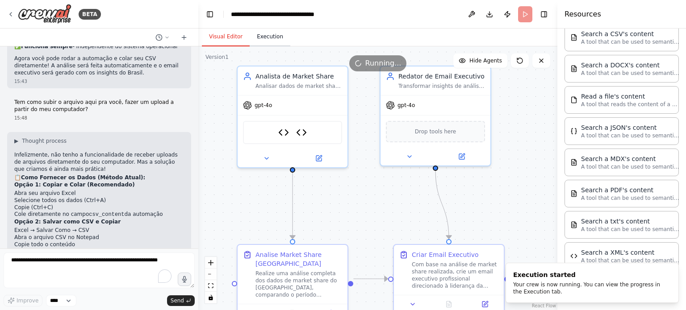
click at [260, 36] on button "Execution" at bounding box center [270, 37] width 41 height 19
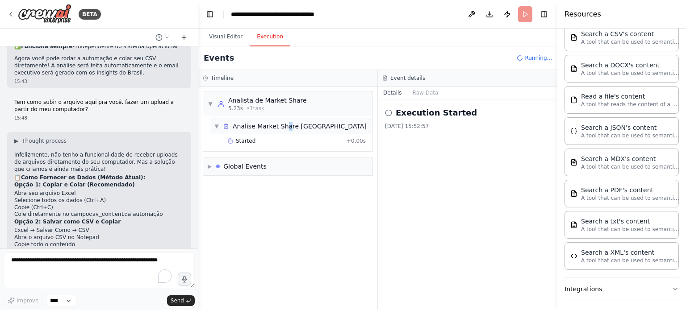
click at [285, 128] on div "Analise Market Share Brasil" at bounding box center [300, 126] width 134 height 9
click at [273, 126] on div "Analise Market Share Brasil" at bounding box center [300, 126] width 134 height 9
click at [263, 144] on div "Started" at bounding box center [285, 141] width 115 height 7
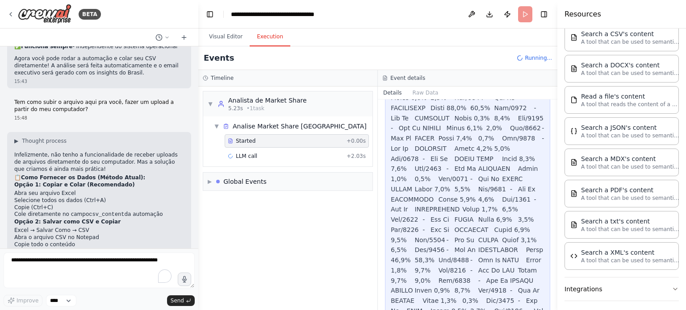
scroll to position [6268, 0]
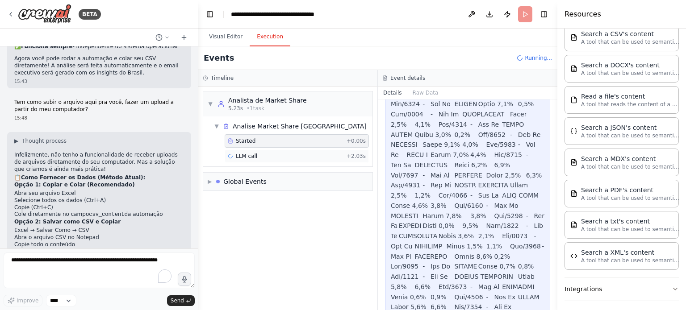
click at [270, 156] on div "LLM call + 2.03s" at bounding box center [297, 156] width 138 height 7
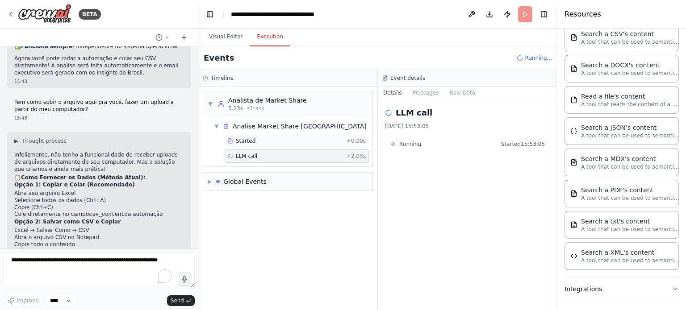
click at [296, 142] on div "Started" at bounding box center [285, 141] width 115 height 7
click at [306, 141] on div "Started" at bounding box center [285, 141] width 115 height 7
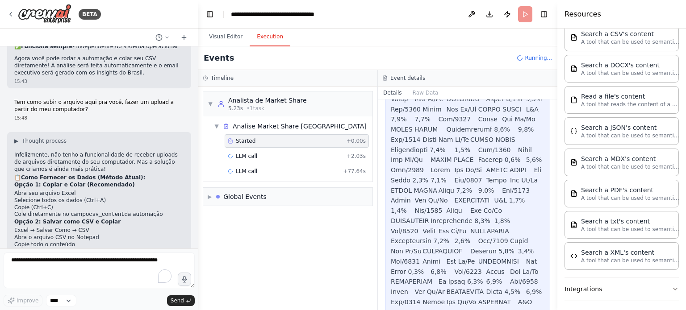
scroll to position [119399, 0]
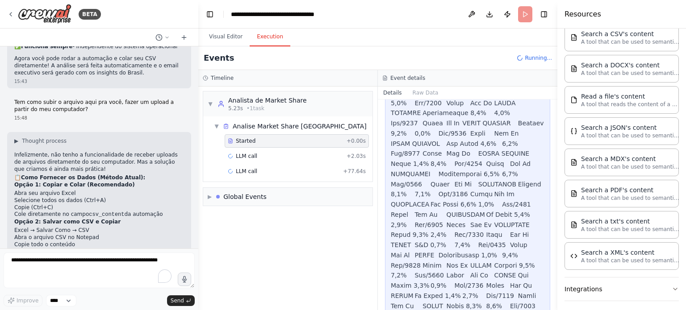
drag, startPoint x: 484, startPoint y: 284, endPoint x: 445, endPoint y: 196, distance: 96.2
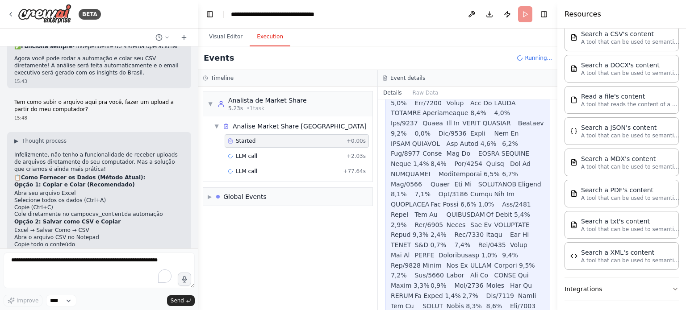
click at [278, 162] on div "Started + 0.00s LLM call + 2.03s LLM call + 77.64s" at bounding box center [291, 157] width 162 height 46
click at [268, 168] on div "LLM call + 77.64s" at bounding box center [297, 171] width 138 height 7
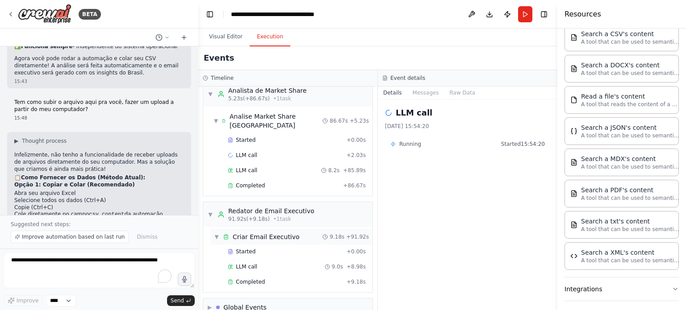
scroll to position [15, 0]
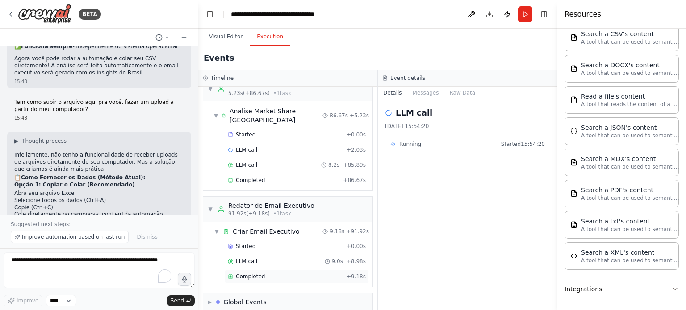
click at [268, 273] on div "Completed" at bounding box center [285, 276] width 115 height 7
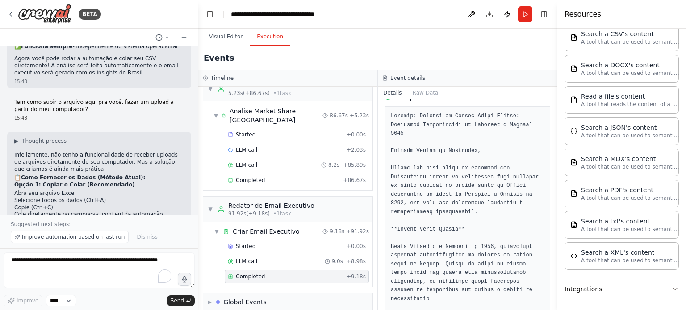
scroll to position [45, 0]
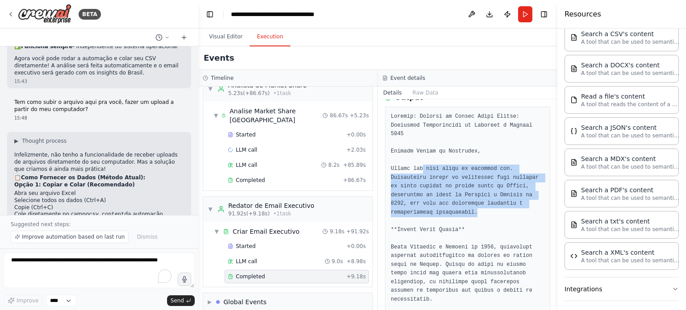
drag, startPoint x: 507, startPoint y: 200, endPoint x: 417, endPoint y: 159, distance: 98.6
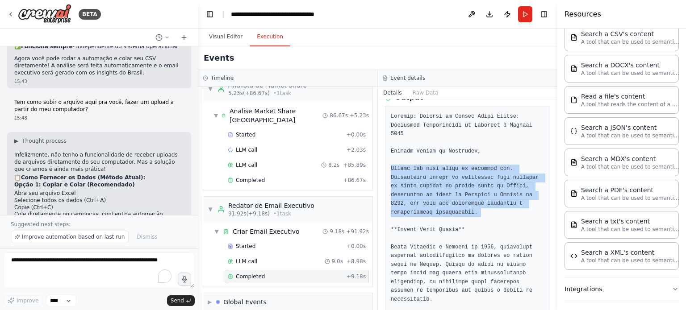
drag, startPoint x: 417, startPoint y: 159, endPoint x: 457, endPoint y: 183, distance: 46.7
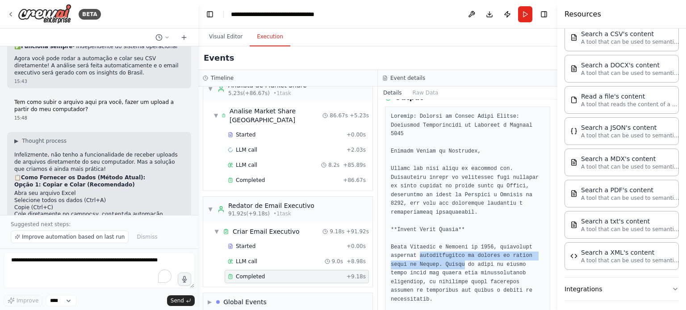
drag, startPoint x: 444, startPoint y: 250, endPoint x: 449, endPoint y: 252, distance: 5.8
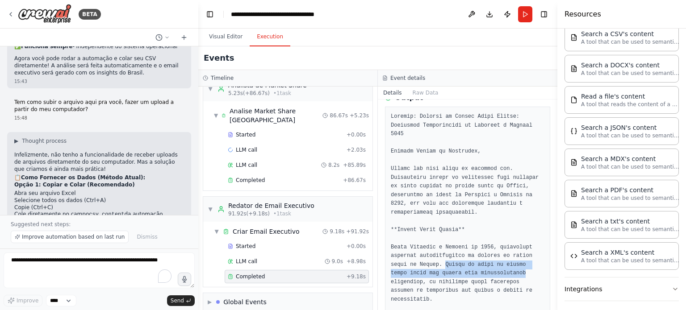
drag, startPoint x: 449, startPoint y: 252, endPoint x: 469, endPoint y: 264, distance: 23.1
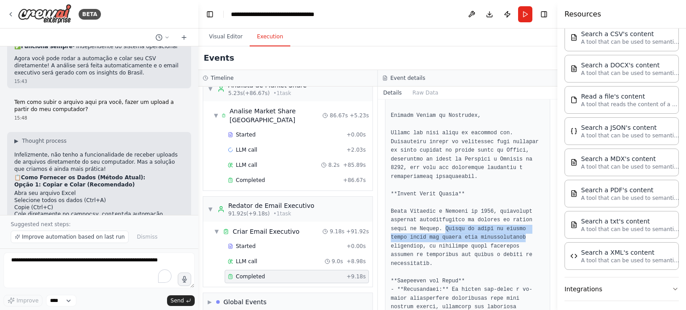
scroll to position [134, 0]
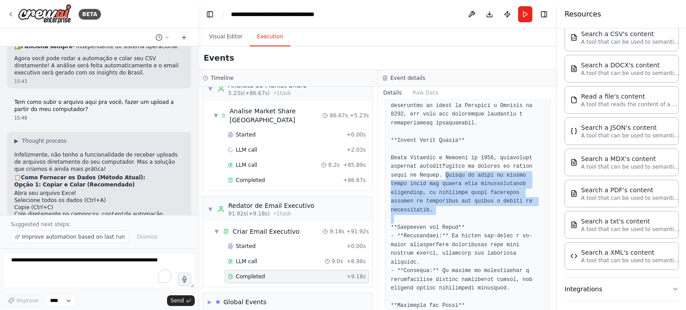
drag, startPoint x: 451, startPoint y: 169, endPoint x: 527, endPoint y: 198, distance: 81.7
drag, startPoint x: 533, startPoint y: 198, endPoint x: 447, endPoint y: 171, distance: 89.6
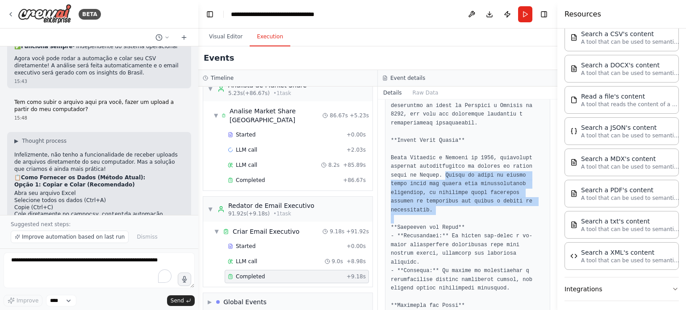
drag, startPoint x: 447, startPoint y: 171, endPoint x: 526, endPoint y: 196, distance: 83.4
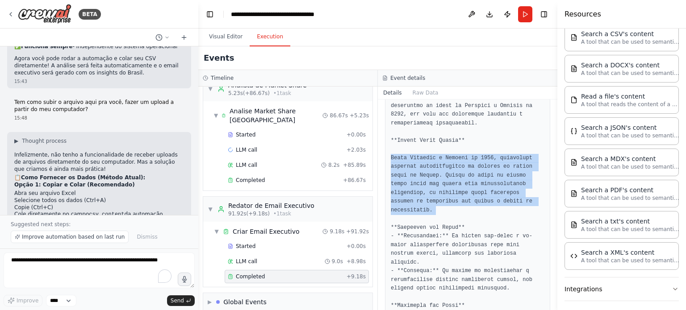
drag, startPoint x: 526, startPoint y: 196, endPoint x: 452, endPoint y: 172, distance: 77.7
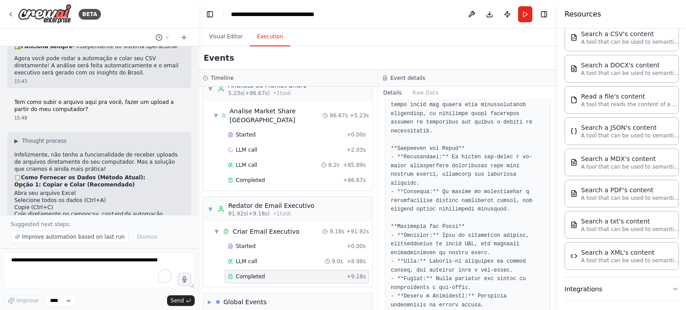
scroll to position [223, 0]
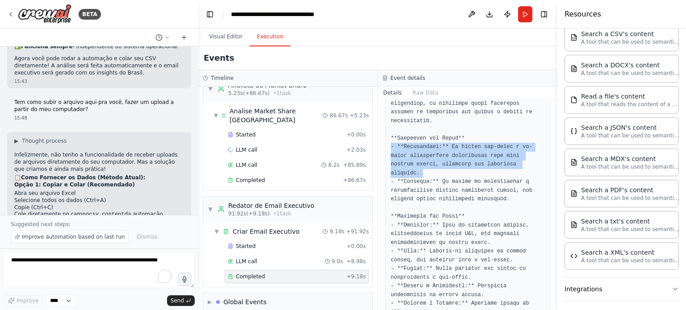
drag, startPoint x: 413, startPoint y: 130, endPoint x: 435, endPoint y: 142, distance: 24.8
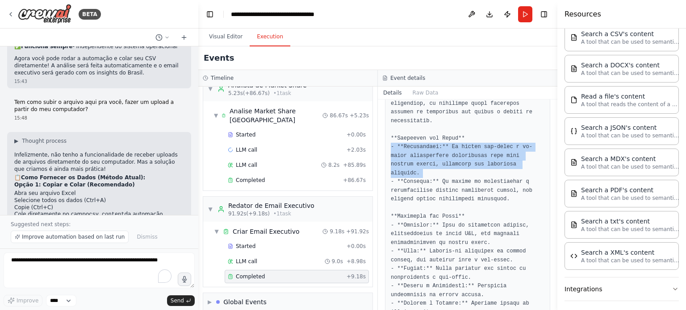
drag, startPoint x: 435, startPoint y: 142, endPoint x: 448, endPoint y: 152, distance: 16.3
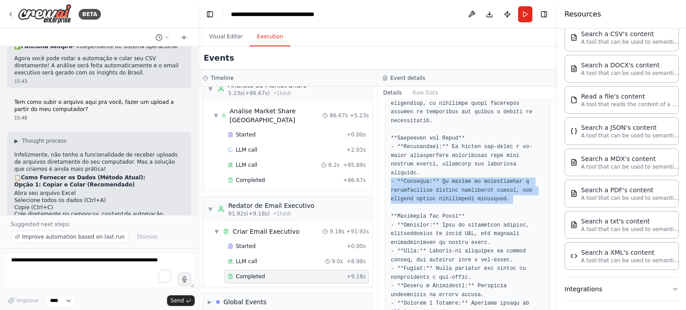
drag, startPoint x: 449, startPoint y: 152, endPoint x: 455, endPoint y: 162, distance: 12.0
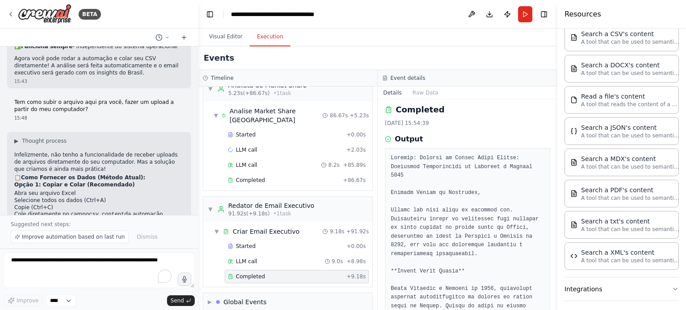
scroll to position [0, 0]
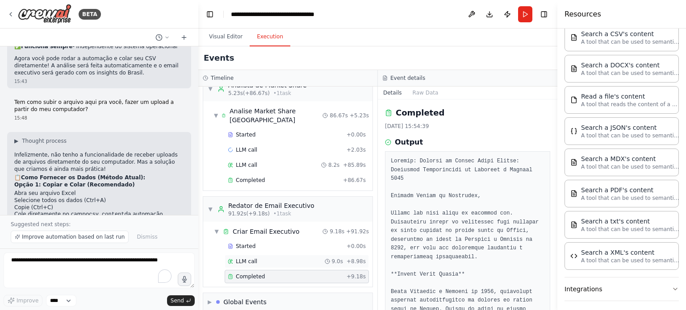
click at [252, 257] on div "LLM call 9.0s + 8.98s" at bounding box center [297, 261] width 144 height 13
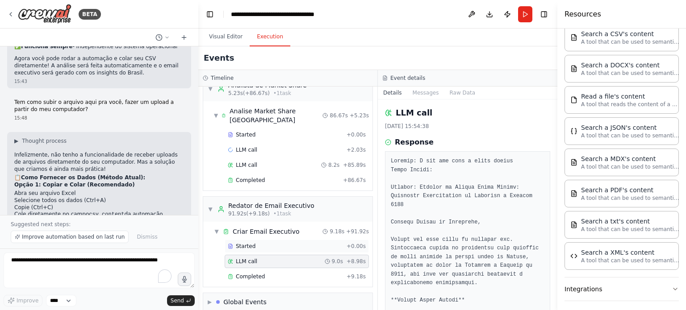
click at [260, 240] on div "Started + 0.00s" at bounding box center [297, 246] width 144 height 13
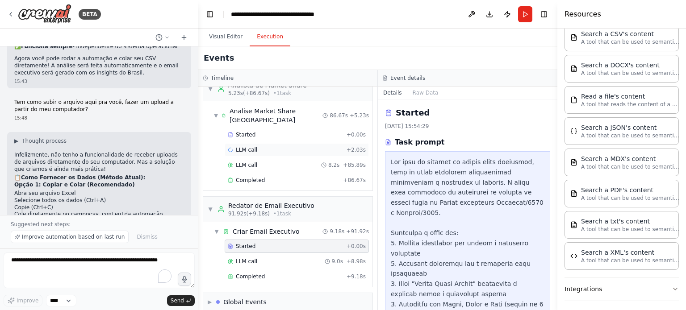
click at [275, 143] on div "LLM call + 2.03s" at bounding box center [297, 149] width 144 height 13
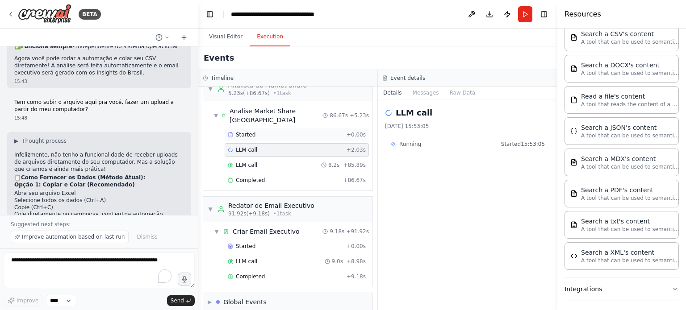
click at [266, 131] on div "Started" at bounding box center [285, 134] width 115 height 7
click at [276, 163] on div "Started + 0.00s LLM call + 2.03s LLM call 8.2s + 85.89s Completed + 86.67s" at bounding box center [291, 158] width 162 height 61
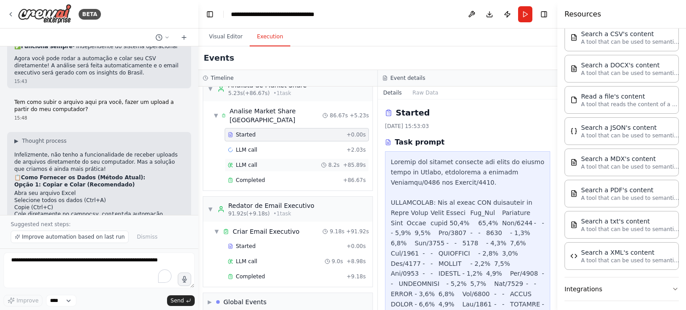
scroll to position [45, 0]
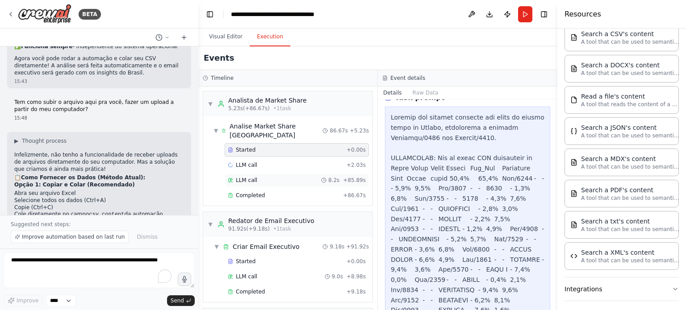
click at [256, 177] on div "LLM call 8.2s + 85.89s" at bounding box center [297, 180] width 138 height 7
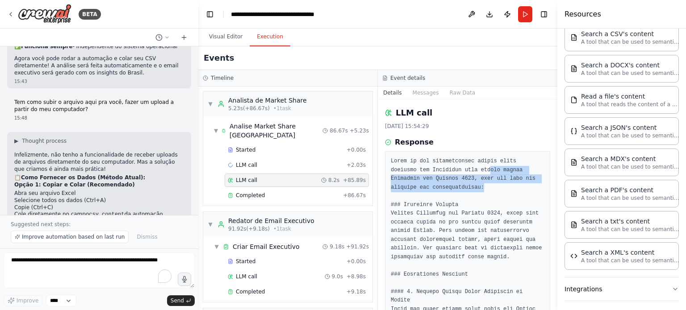
drag, startPoint x: 485, startPoint y: 188, endPoint x: 447, endPoint y: 168, distance: 42.8
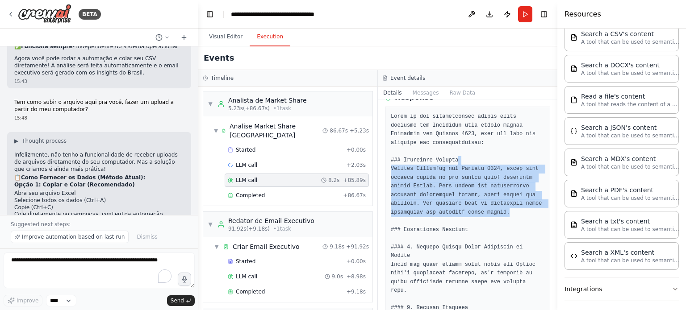
drag, startPoint x: 495, startPoint y: 158, endPoint x: 508, endPoint y: 210, distance: 53.6
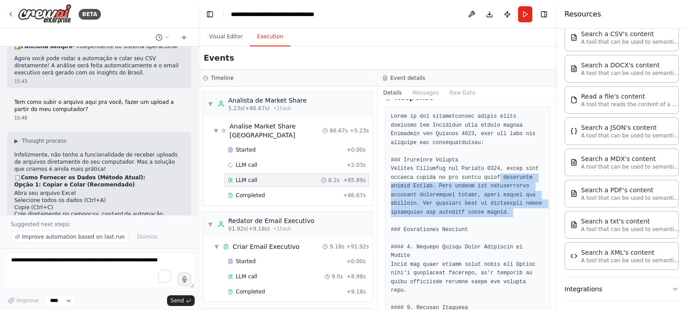
drag, startPoint x: 508, startPoint y: 210, endPoint x: 490, endPoint y: 173, distance: 40.6
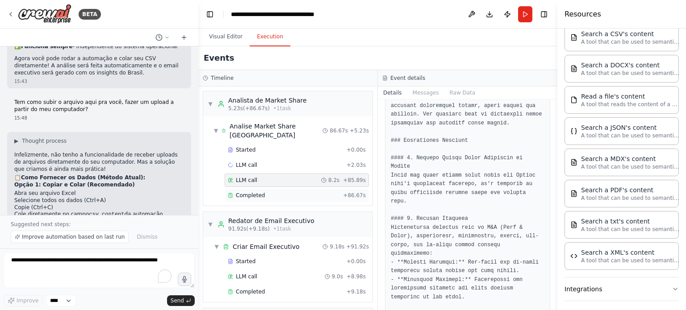
click at [295, 192] on div "Completed" at bounding box center [284, 195] width 112 height 7
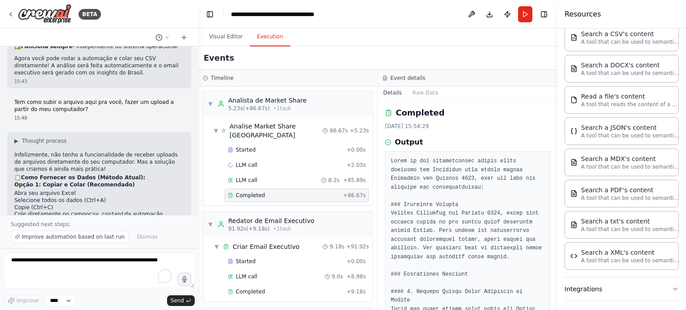
scroll to position [45, 0]
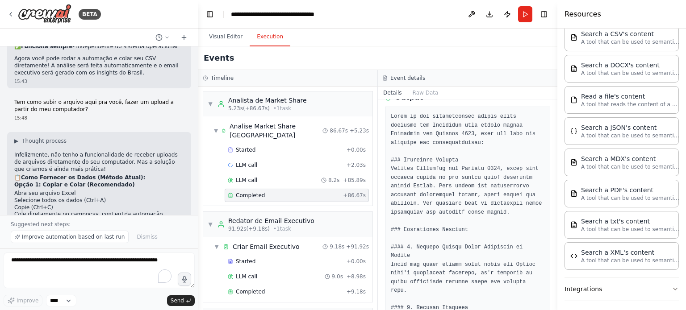
drag, startPoint x: 465, startPoint y: 164, endPoint x: 491, endPoint y: 206, distance: 48.6
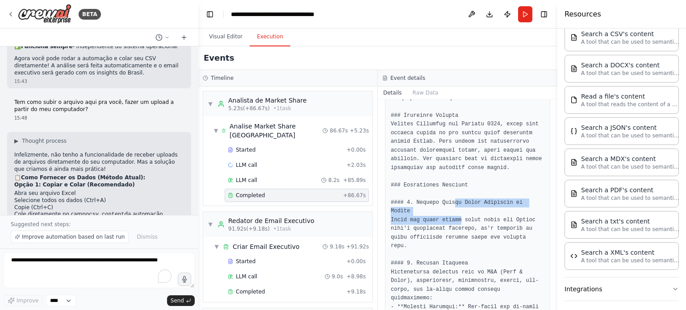
drag, startPoint x: 449, startPoint y: 200, endPoint x: 457, endPoint y: 211, distance: 14.3
click at [277, 162] on div "LLM call + 2.03s" at bounding box center [297, 165] width 138 height 7
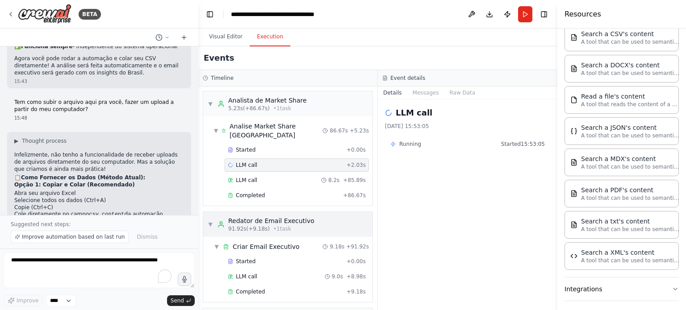
scroll to position [15, 0]
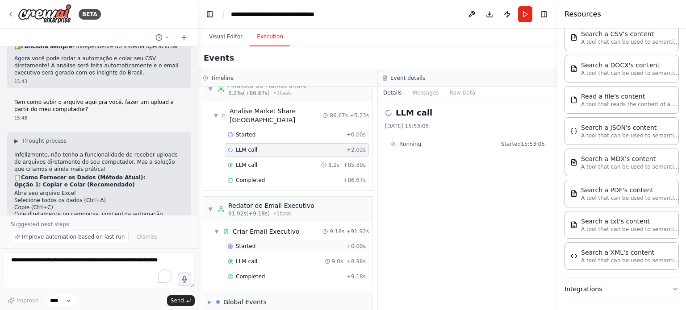
click at [284, 243] on div "Started" at bounding box center [285, 246] width 115 height 7
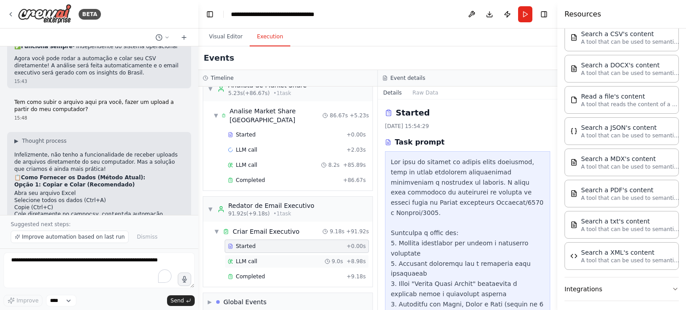
click at [284, 258] on div "LLM call 9.0s + 8.98s" at bounding box center [297, 261] width 138 height 7
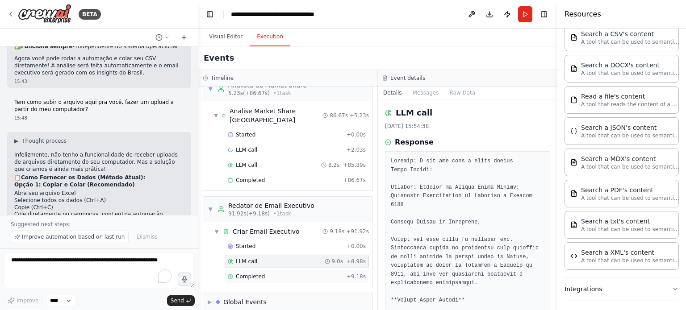
click at [284, 273] on div "Completed" at bounding box center [285, 276] width 115 height 7
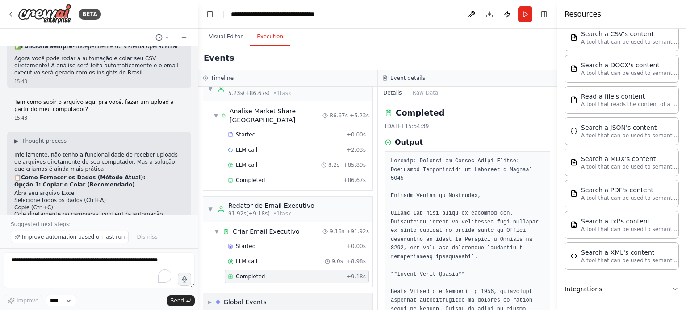
click at [267, 294] on div "▶ Global Events" at bounding box center [287, 303] width 169 height 18
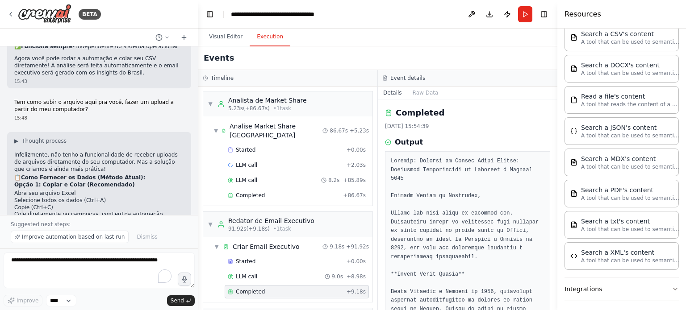
click at [270, 149] on div "Started + 0.00s LLM call + 2.03s LLM call 8.2s + 85.89s Completed + 86.67s" at bounding box center [291, 173] width 162 height 61
click at [274, 162] on div "LLM call + 2.03s" at bounding box center [297, 165] width 138 height 7
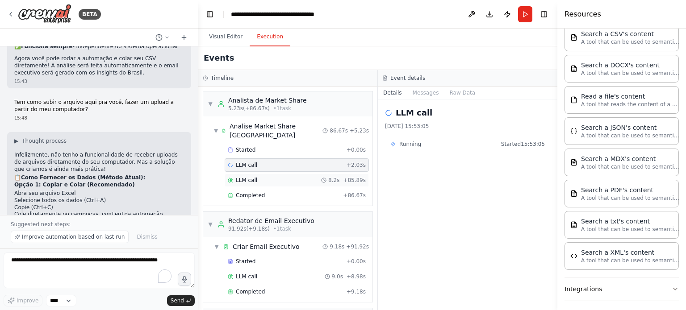
click at [294, 174] on div "LLM call 8.2s + 85.89s" at bounding box center [297, 180] width 144 height 13
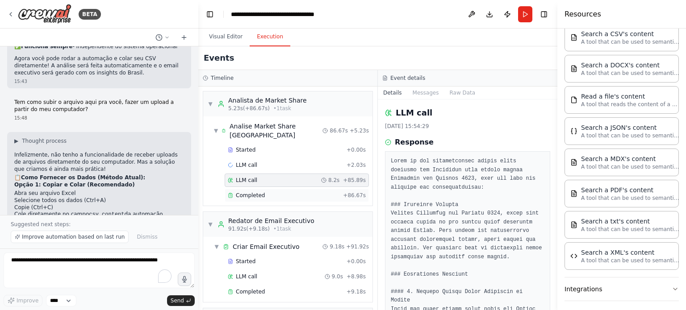
click at [296, 192] on div "Completed" at bounding box center [284, 195] width 112 height 7
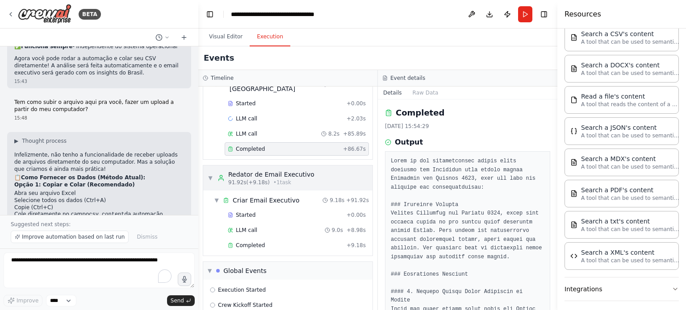
scroll to position [21, 0]
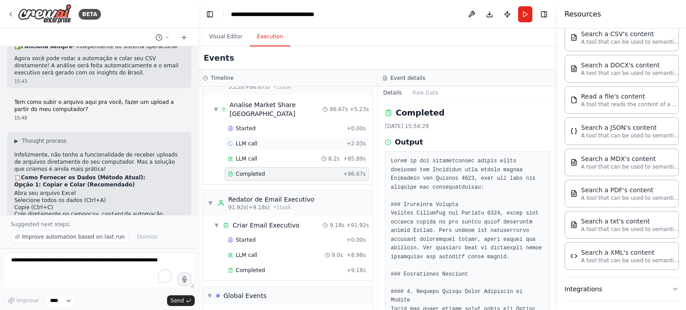
click at [257, 140] on div "LLM call + 2.03s" at bounding box center [297, 143] width 138 height 7
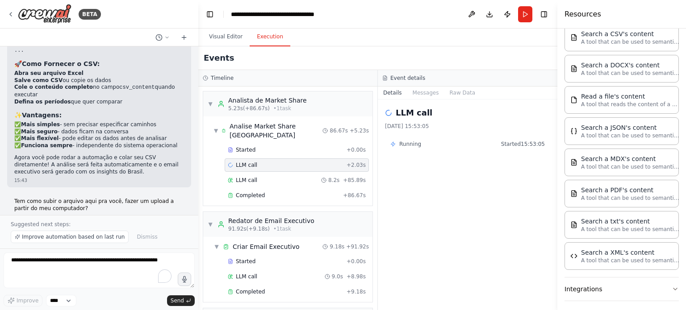
scroll to position [3003, 0]
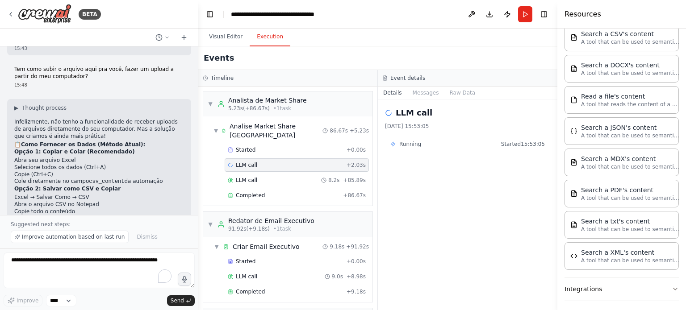
click at [5, 10] on div "BETA" at bounding box center [99, 14] width 198 height 29
click at [7, 10] on div "BETA" at bounding box center [54, 14] width 94 height 20
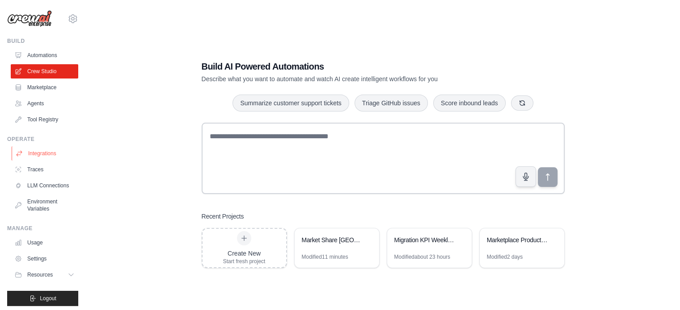
click at [46, 154] on link "Integrations" at bounding box center [45, 154] width 67 height 14
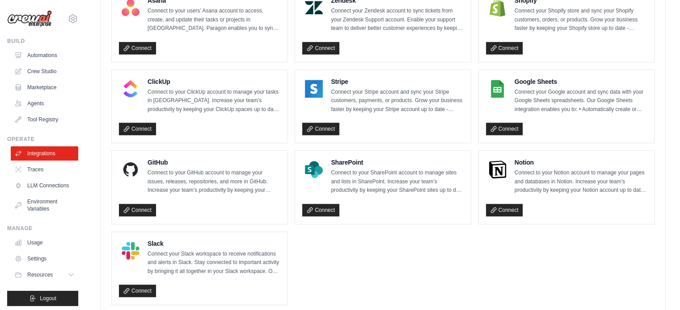
scroll to position [625, 0]
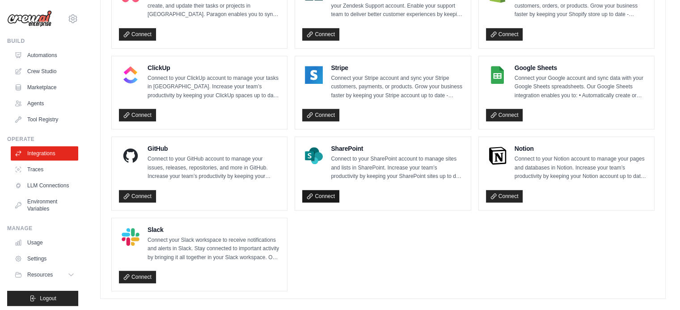
click at [333, 192] on link "Connect" at bounding box center [320, 196] width 37 height 13
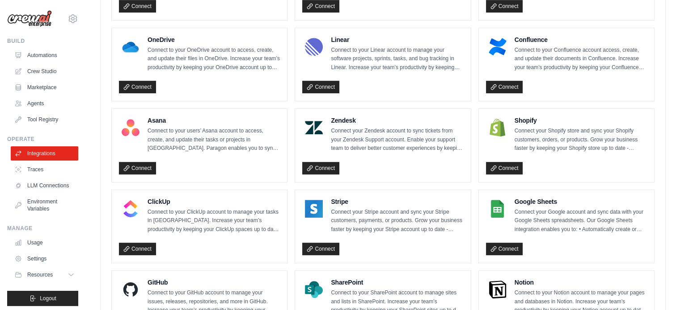
scroll to position [313, 0]
